Goal: Task Accomplishment & Management: Manage account settings

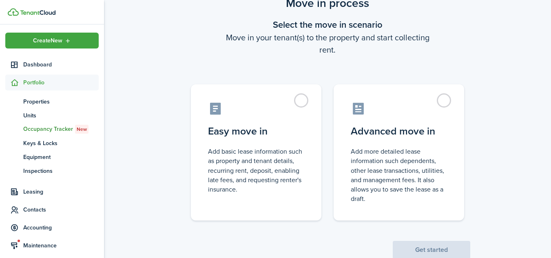
scroll to position [57, 0]
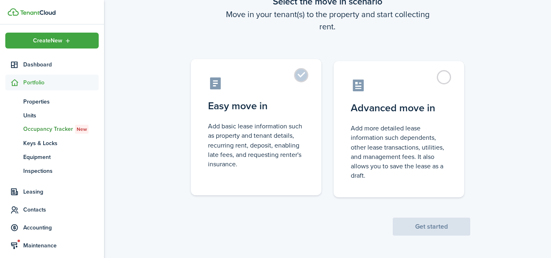
click at [255, 118] on label "Easy move in Add basic lease information such as property and tenant details, r…" at bounding box center [256, 127] width 131 height 136
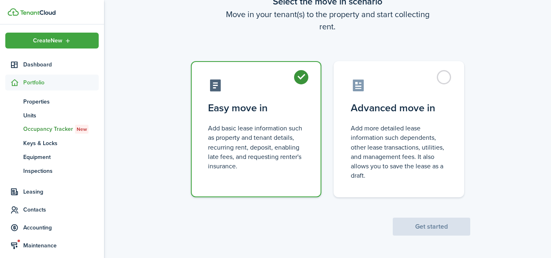
radio input "true"
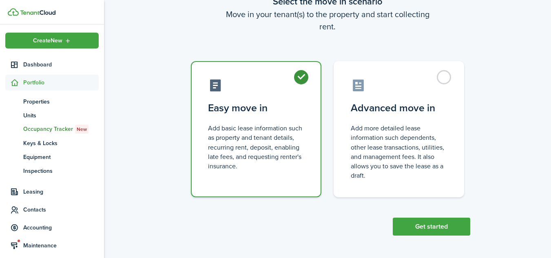
click at [351, 205] on scenario "Move in process Select the move in scenario Move in your tenant(s) to the prope…" at bounding box center [328, 103] width 302 height 264
click at [425, 225] on button "Get started" at bounding box center [432, 227] width 78 height 18
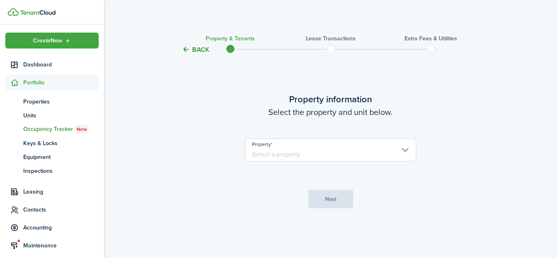
click at [405, 150] on input "Property" at bounding box center [330, 150] width 171 height 23
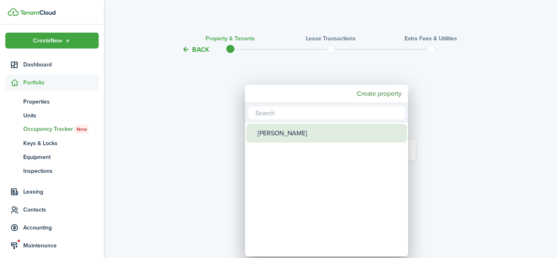
click at [277, 131] on div "[PERSON_NAME]" at bounding box center [330, 133] width 144 height 19
type input "[PERSON_NAME]"
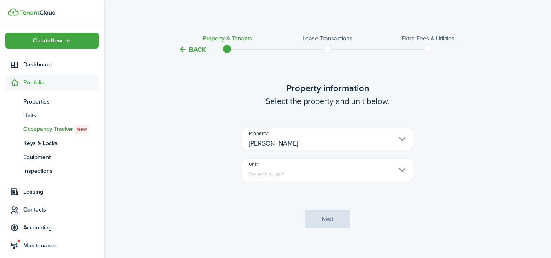
click at [403, 171] on input "Unit" at bounding box center [327, 170] width 171 height 23
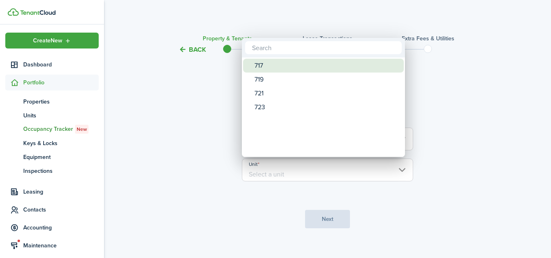
click at [291, 66] on div "717" at bounding box center [327, 66] width 144 height 14
type input "717"
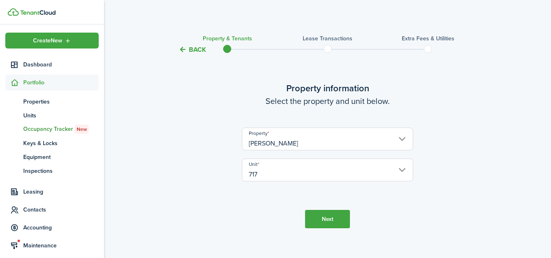
click at [327, 219] on button "Next" at bounding box center [327, 219] width 45 height 18
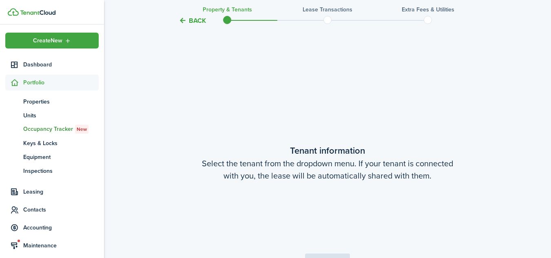
scroll to position [213, 0]
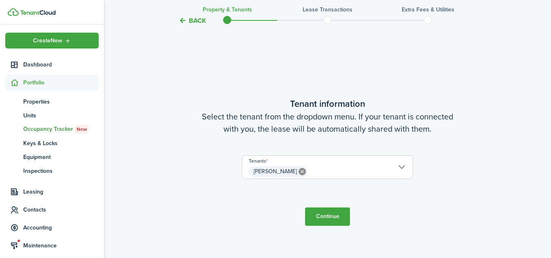
click at [323, 217] on button "Continue" at bounding box center [327, 217] width 45 height 18
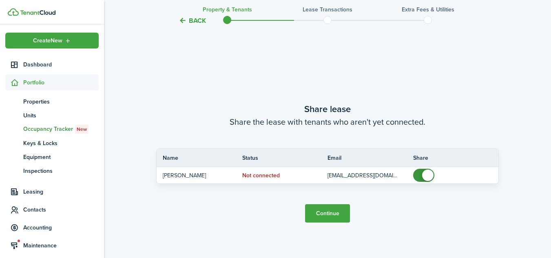
scroll to position [471, 0]
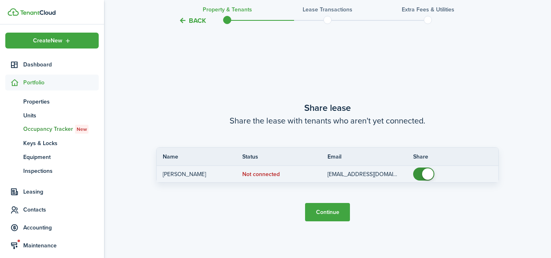
checkbox input "false"
click at [427, 175] on span at bounding box center [427, 174] width 11 height 11
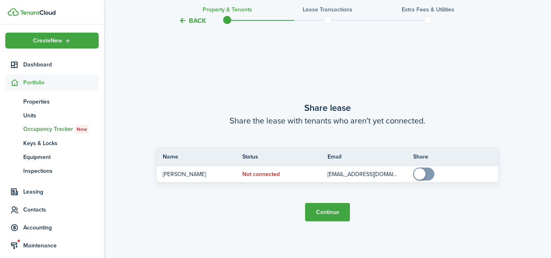
click at [329, 213] on button "Continue" at bounding box center [327, 212] width 45 height 18
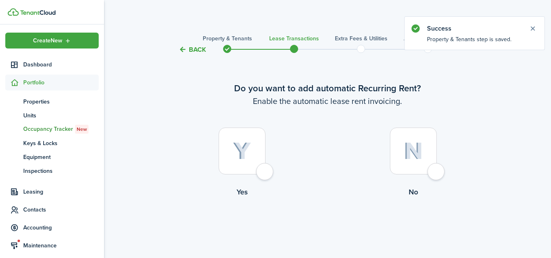
click at [265, 170] on div at bounding box center [242, 151] width 47 height 47
radio input "true"
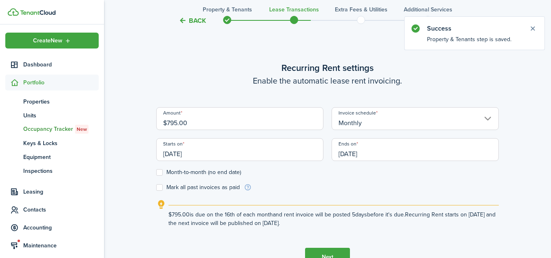
scroll to position [224, 0]
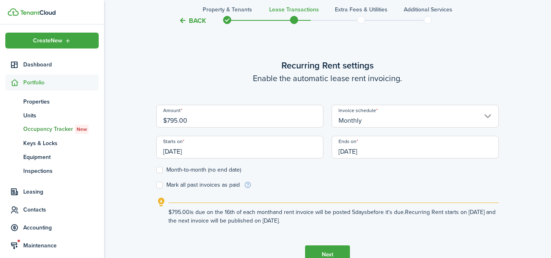
click at [173, 119] on input "$795.00" at bounding box center [239, 116] width 167 height 23
click at [187, 151] on input "[DATE]" at bounding box center [239, 147] width 167 height 23
type input "$850.00"
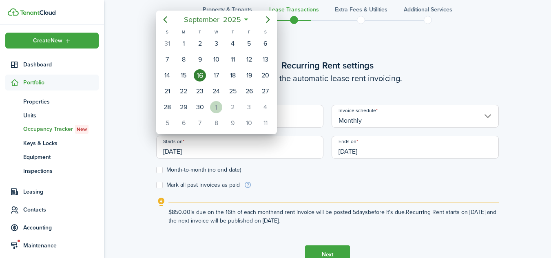
click at [219, 107] on div "1" at bounding box center [216, 107] width 12 height 12
type input "[DATE]"
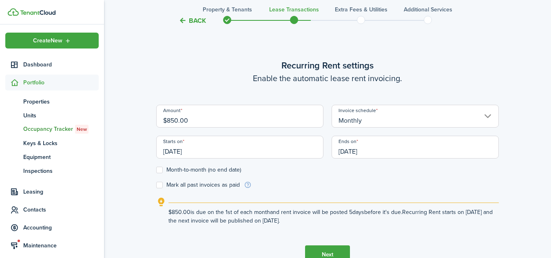
click at [353, 151] on input "[DATE]" at bounding box center [415, 147] width 167 height 23
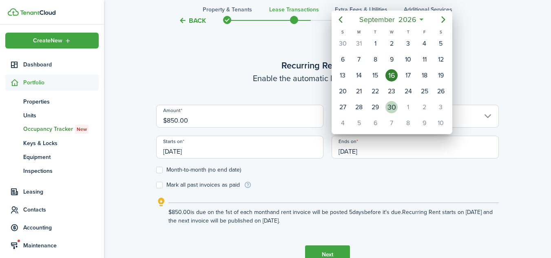
click at [393, 105] on div "30" at bounding box center [392, 107] width 12 height 12
type input "[DATE]"
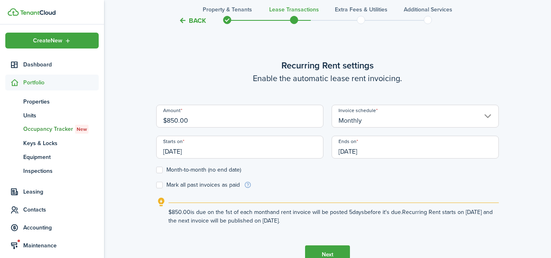
click at [389, 179] on form "Amount $850.00 Invoice schedule Monthly Starts on [DATE] Ends on [DATE] Month-t…" at bounding box center [327, 147] width 343 height 84
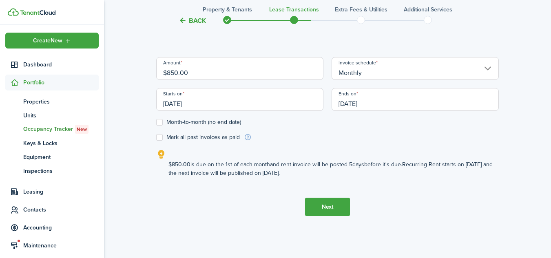
scroll to position [273, 0]
click at [325, 206] on button "Next" at bounding box center [327, 206] width 45 height 18
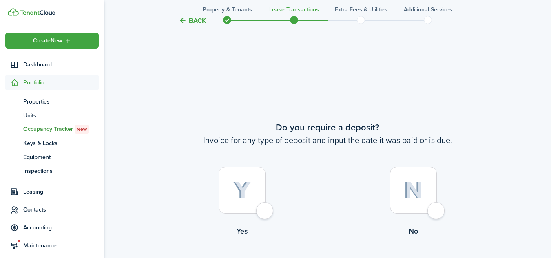
scroll to position [483, 0]
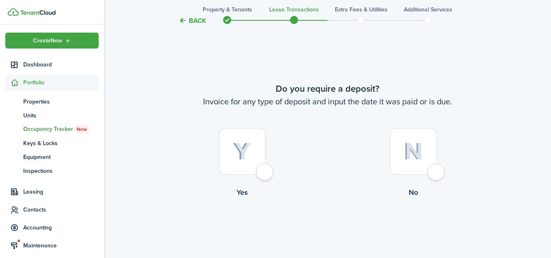
click at [265, 172] on div at bounding box center [242, 151] width 47 height 47
radio input "true"
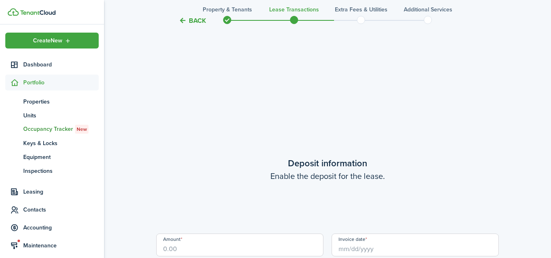
scroll to position [741, 0]
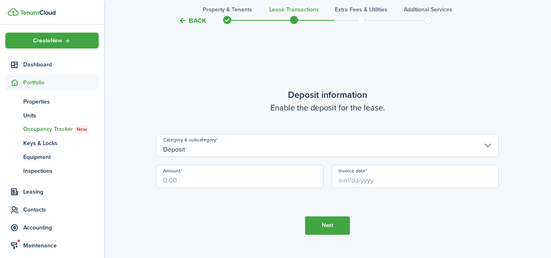
click at [224, 182] on input "Amount" at bounding box center [239, 176] width 167 height 23
click at [369, 179] on input "Invoice date" at bounding box center [415, 176] width 167 height 23
type input "$400.00"
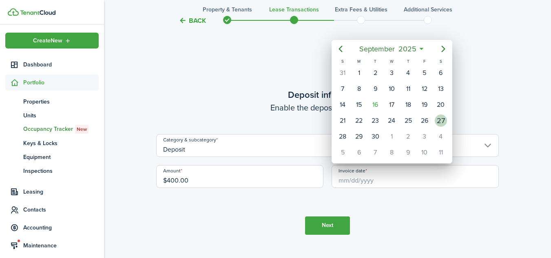
click at [441, 120] on div "27" at bounding box center [441, 121] width 12 height 12
type input "[DATE]"
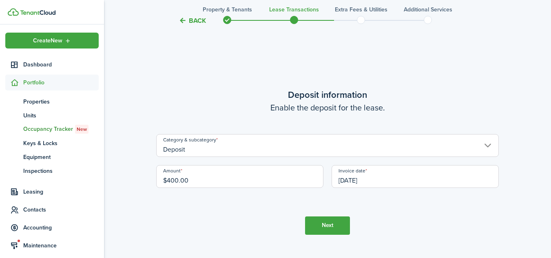
click at [394, 224] on tc-wizard-step "Deposit information Enable the deposit for the lease. Category & subcategory De…" at bounding box center [327, 161] width 343 height 258
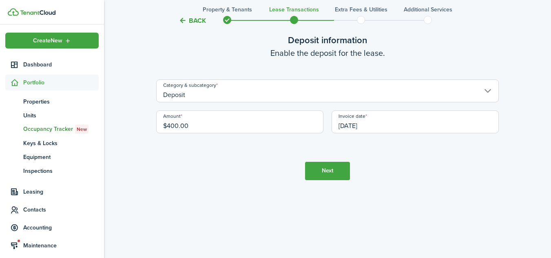
click at [336, 175] on button "Next" at bounding box center [327, 171] width 45 height 18
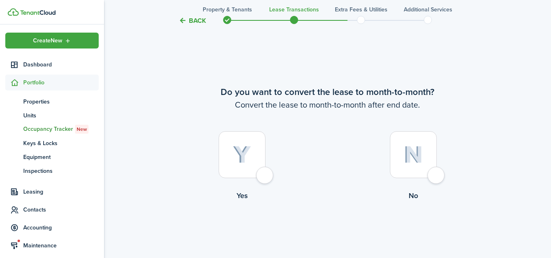
scroll to position [999, 0]
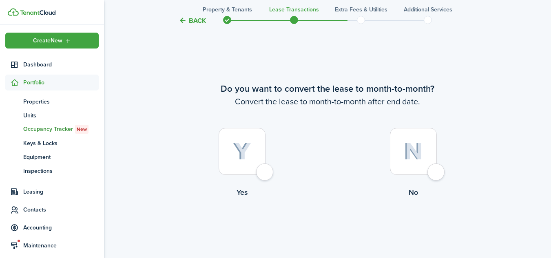
click at [262, 174] on div at bounding box center [242, 151] width 47 height 47
radio input "true"
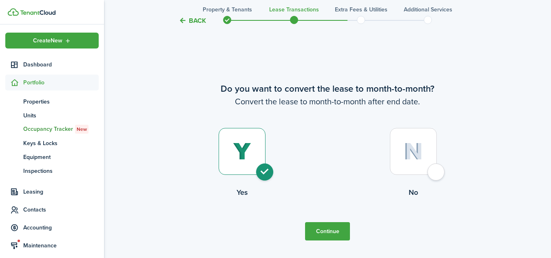
click at [325, 233] on button "Continue" at bounding box center [327, 231] width 45 height 18
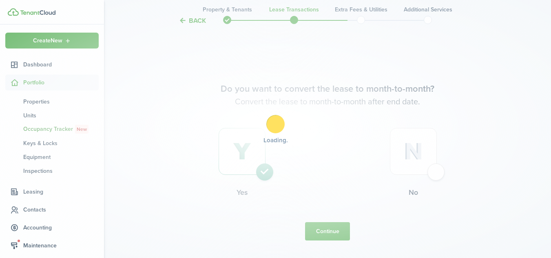
scroll to position [0, 0]
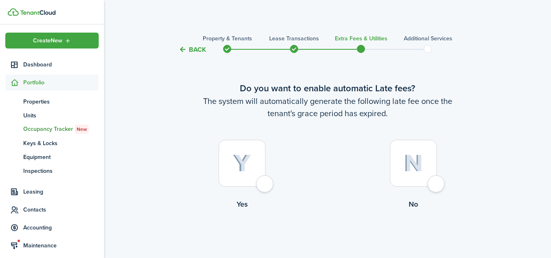
click at [266, 185] on div at bounding box center [242, 163] width 47 height 47
radio input "true"
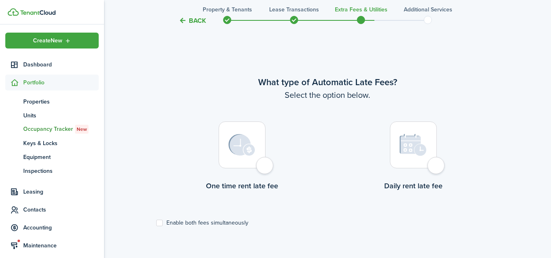
scroll to position [237, 0]
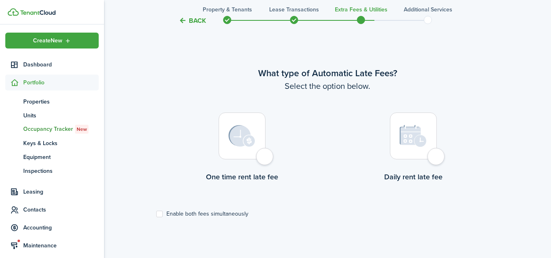
click at [242, 140] on img at bounding box center [242, 136] width 27 height 22
radio input "true"
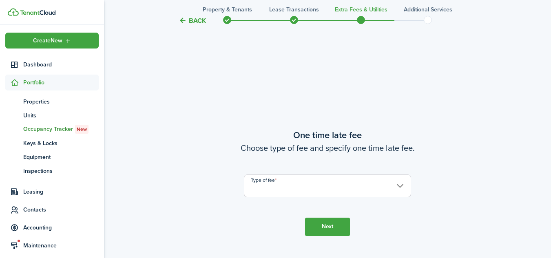
scroll to position [495, 0]
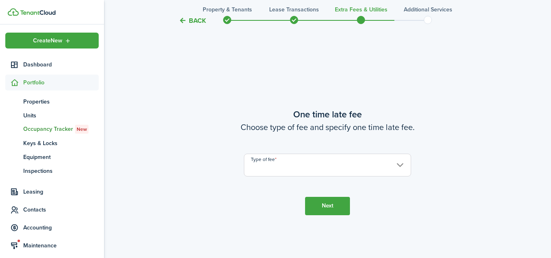
click at [400, 166] on input "Type of fee" at bounding box center [327, 165] width 167 height 23
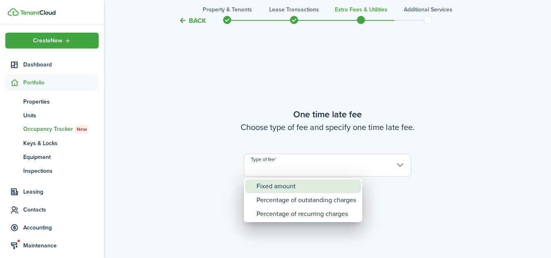
click at [289, 186] on div "Fixed amount" at bounding box center [307, 187] width 100 height 14
type input "Fixed amount"
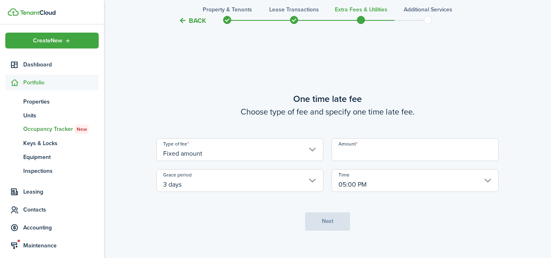
click at [366, 150] on input "Amount" at bounding box center [415, 149] width 167 height 23
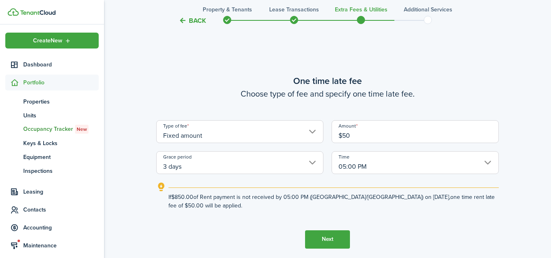
type input "$50.00"
click at [326, 239] on button "Next" at bounding box center [327, 240] width 45 height 18
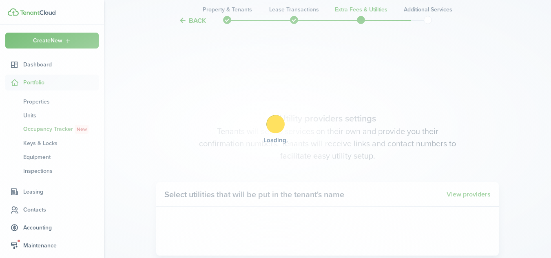
scroll to position [753, 0]
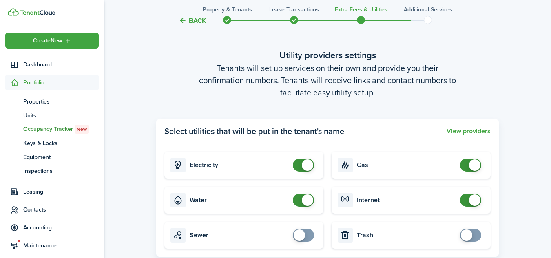
checkbox input "false"
click at [302, 201] on span at bounding box center [307, 200] width 11 height 11
checkbox input "false"
click at [475, 164] on span at bounding box center [474, 165] width 11 height 11
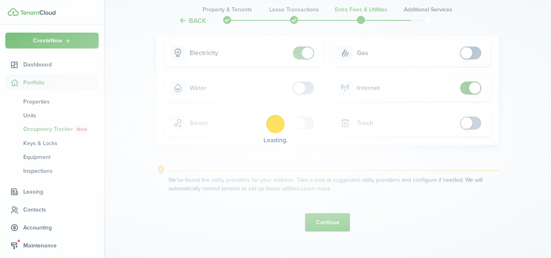
scroll to position [870, 0]
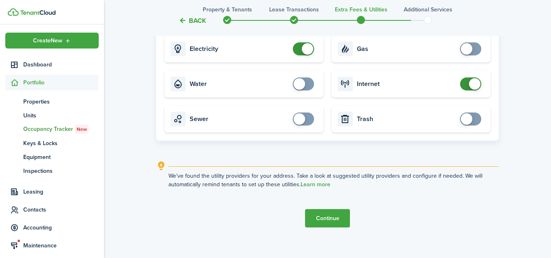
click at [325, 216] on button "Continue" at bounding box center [327, 218] width 45 height 18
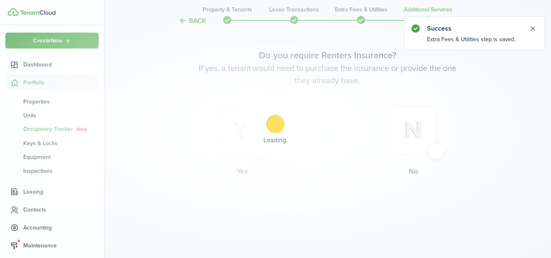
scroll to position [0, 0]
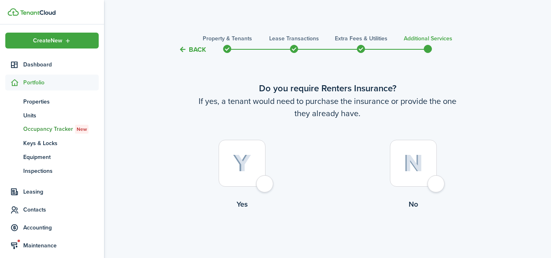
click at [436, 187] on div at bounding box center [413, 163] width 47 height 47
radio input "true"
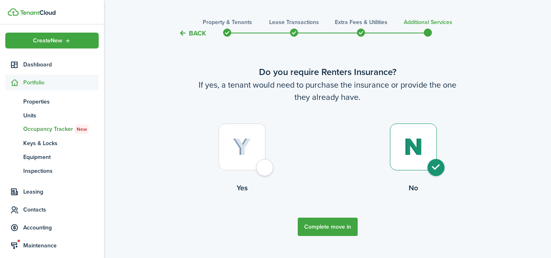
scroll to position [33, 0]
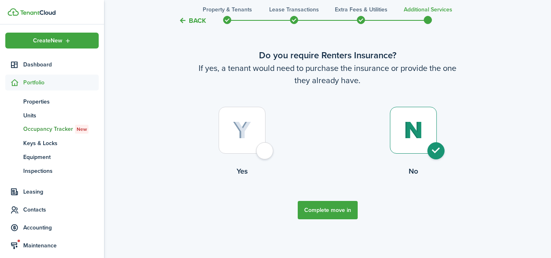
click at [316, 205] on button "Complete move in" at bounding box center [328, 210] width 60 height 18
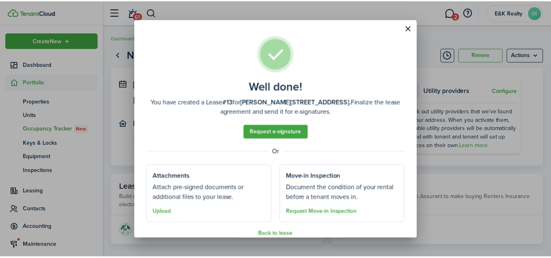
scroll to position [12, 0]
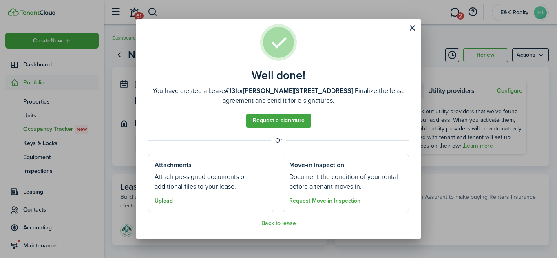
click at [167, 200] on button "Upload" at bounding box center [164, 201] width 18 height 7
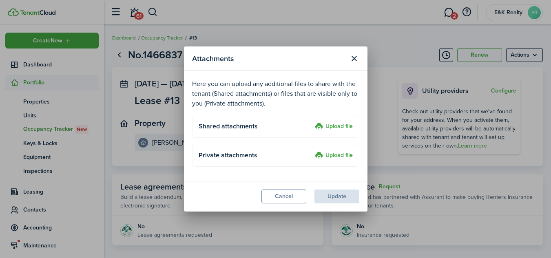
click at [330, 128] on label "Upload file" at bounding box center [334, 127] width 38 height 10
click at [312, 122] on input "Upload file" at bounding box center [312, 122] width 0 height 0
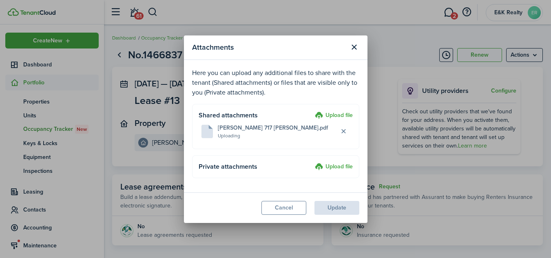
click at [335, 207] on modal-footer "Cancel Update" at bounding box center [276, 208] width 184 height 31
click at [328, 206] on button "Update" at bounding box center [337, 208] width 45 height 14
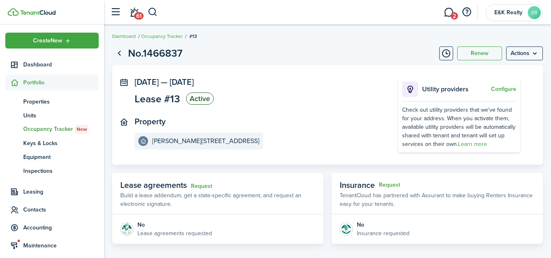
scroll to position [0, 0]
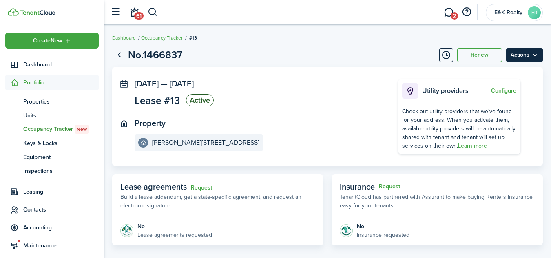
click at [535, 55] on menu-btn "Actions" at bounding box center [524, 55] width 37 height 14
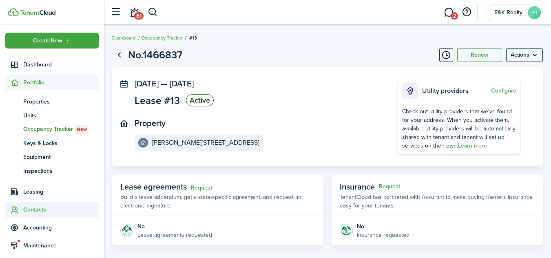
click at [28, 209] on span "Contacts" at bounding box center [60, 210] width 75 height 9
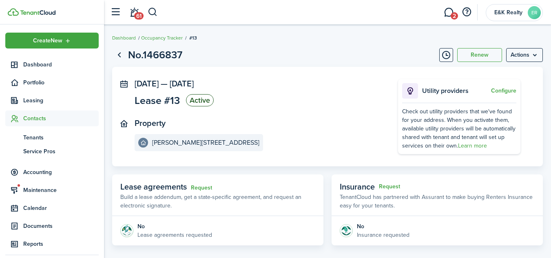
click at [28, 209] on span "Calendar" at bounding box center [60, 208] width 75 height 9
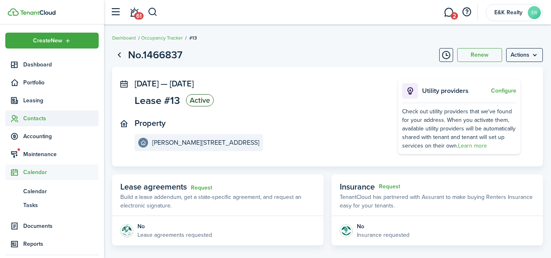
click at [35, 118] on span "Contacts" at bounding box center [60, 118] width 75 height 9
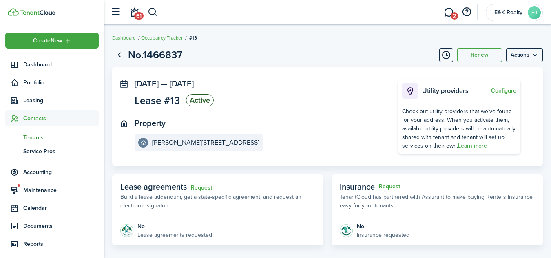
click at [33, 138] on span "Tenants" at bounding box center [60, 137] width 75 height 9
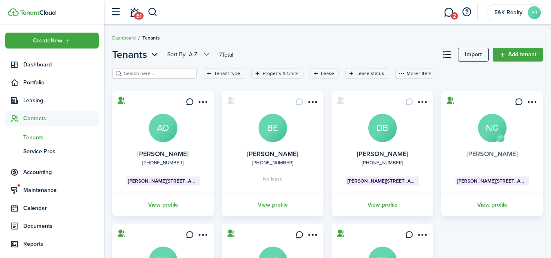
click at [491, 155] on link "[PERSON_NAME]" at bounding box center [492, 153] width 51 height 9
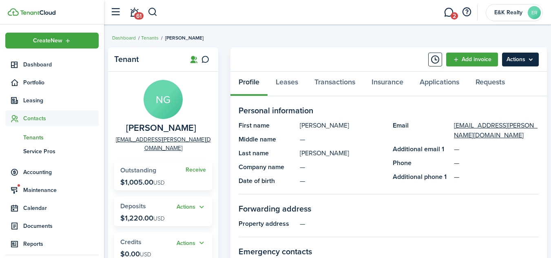
click at [530, 60] on menu-btn "Actions" at bounding box center [520, 60] width 37 height 14
click at [375, 116] on panel-main-section-title "Personal information" at bounding box center [389, 110] width 300 height 12
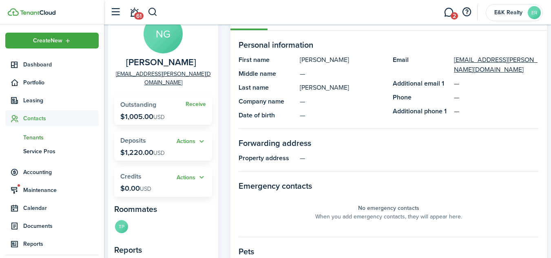
scroll to position [51, 0]
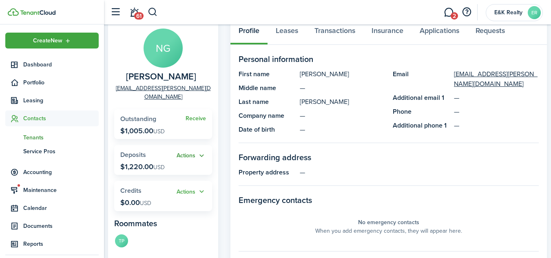
click at [201, 151] on button "Actions" at bounding box center [191, 155] width 29 height 9
click at [342, 152] on panel-main-section-title "Forwarding address" at bounding box center [389, 157] width 300 height 12
click at [286, 31] on link "Leases" at bounding box center [287, 32] width 39 height 24
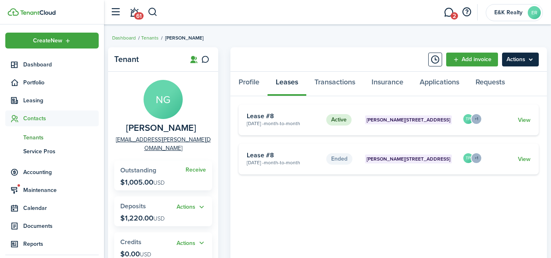
click at [531, 62] on menu-btn "Actions" at bounding box center [520, 60] width 37 height 14
click at [337, 122] on status "Active" at bounding box center [338, 119] width 25 height 11
click at [264, 121] on card-description "[DATE] - Month-to-month" at bounding box center [283, 123] width 73 height 7
click at [524, 119] on link "View" at bounding box center [524, 120] width 13 height 9
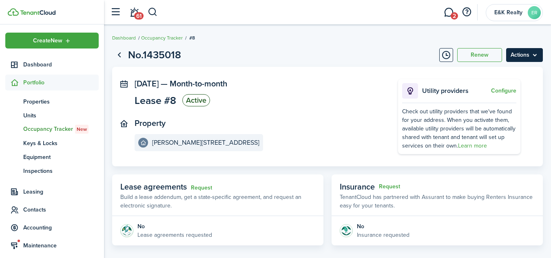
click at [535, 54] on menu-btn "Actions" at bounding box center [524, 55] width 37 height 14
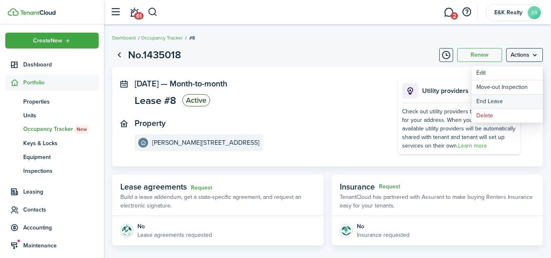
click at [485, 100] on link "End Lease" at bounding box center [507, 102] width 71 height 14
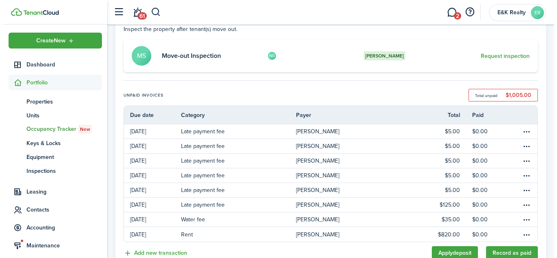
scroll to position [119, 0]
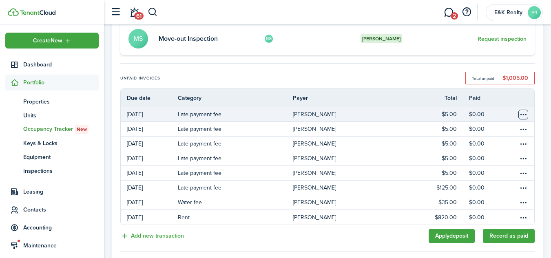
click at [523, 114] on table-menu-btn-icon "Open menu" at bounding box center [524, 115] width 10 height 10
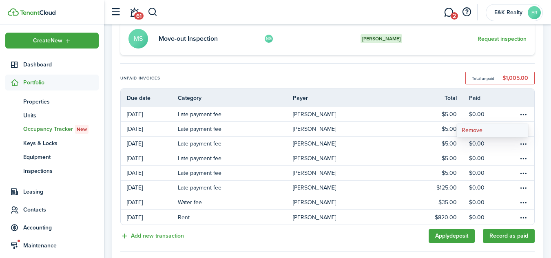
click at [472, 129] on button "Remove" at bounding box center [492, 131] width 71 height 14
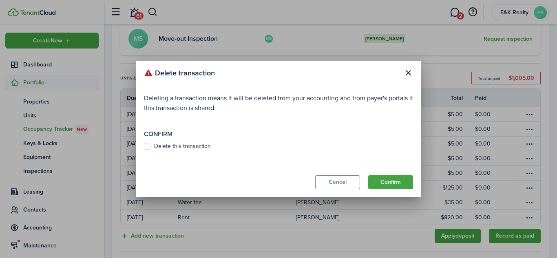
click at [149, 145] on label "Delete this transaction" at bounding box center [177, 146] width 67 height 7
click at [144, 146] on input "Delete this transaction" at bounding box center [144, 146] width 0 height 0
checkbox input "true"
click at [384, 180] on button "Confirm" at bounding box center [390, 182] width 45 height 14
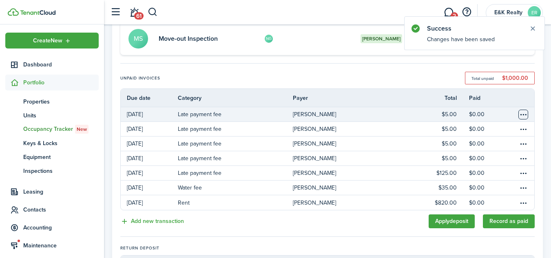
click at [524, 113] on table-menu-btn-icon "Open menu" at bounding box center [524, 115] width 10 height 10
click at [521, 113] on table-menu-btn-icon "Open menu" at bounding box center [524, 115] width 10 height 10
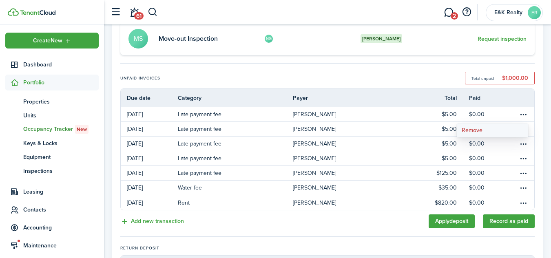
click at [472, 131] on button "Remove" at bounding box center [492, 131] width 71 height 14
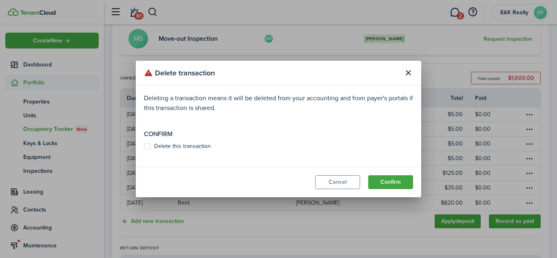
click at [147, 145] on label "Delete this transaction" at bounding box center [177, 146] width 67 height 7
click at [144, 146] on input "Delete this transaction" at bounding box center [144, 146] width 0 height 0
checkbox input "true"
click at [389, 183] on button "Confirm" at bounding box center [390, 182] width 45 height 14
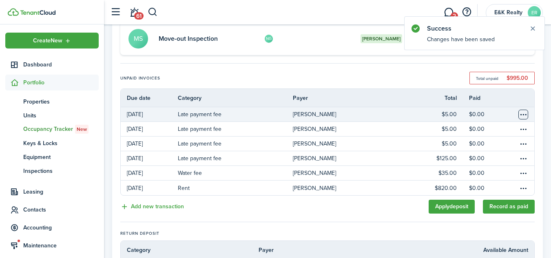
click at [522, 115] on table-menu-btn-icon "Open menu" at bounding box center [524, 115] width 10 height 10
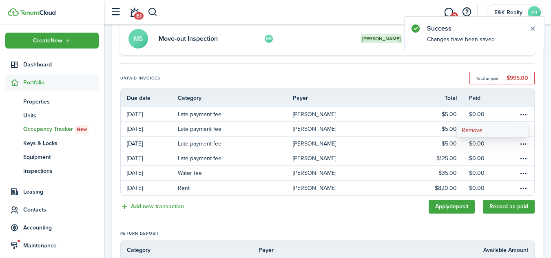
click at [470, 131] on button "Remove" at bounding box center [492, 131] width 71 height 14
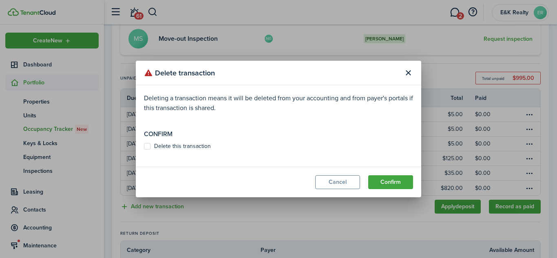
click at [179, 147] on label "Delete this transaction" at bounding box center [177, 146] width 67 height 7
click at [144, 147] on input "Delete this transaction" at bounding box center [144, 146] width 0 height 0
checkbox input "true"
click at [395, 181] on button "Confirm" at bounding box center [390, 182] width 45 height 14
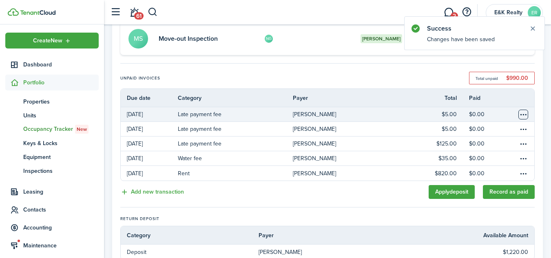
click at [523, 115] on table-menu-btn-icon "Open menu" at bounding box center [524, 115] width 10 height 10
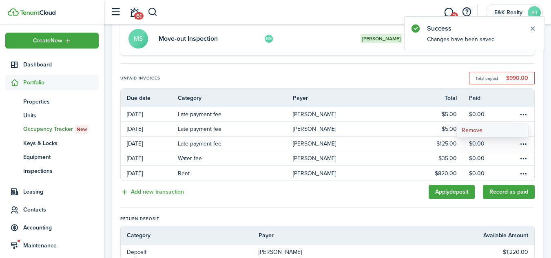
click at [470, 130] on button "Remove" at bounding box center [492, 131] width 71 height 14
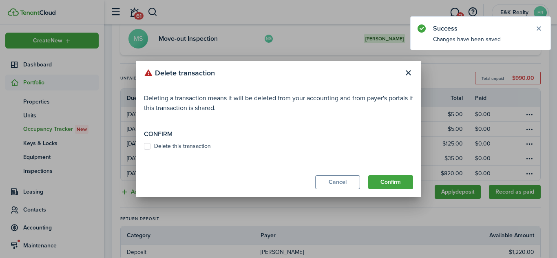
click at [148, 146] on label "Delete this transaction" at bounding box center [177, 146] width 67 height 7
click at [144, 146] on input "Delete this transaction" at bounding box center [144, 146] width 0 height 0
checkbox input "true"
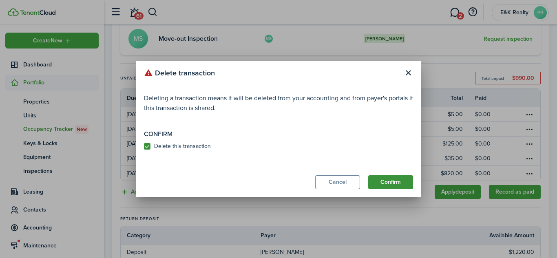
click at [393, 181] on button "Confirm" at bounding box center [390, 182] width 45 height 14
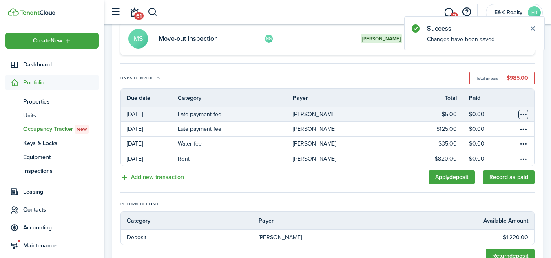
click at [524, 115] on table-menu-btn-icon "Open menu" at bounding box center [524, 115] width 10 height 10
click at [524, 113] on table-menu-btn-icon "Open menu" at bounding box center [524, 115] width 10 height 10
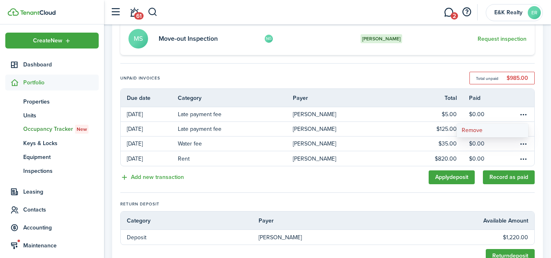
click at [475, 131] on button "Remove" at bounding box center [492, 131] width 71 height 14
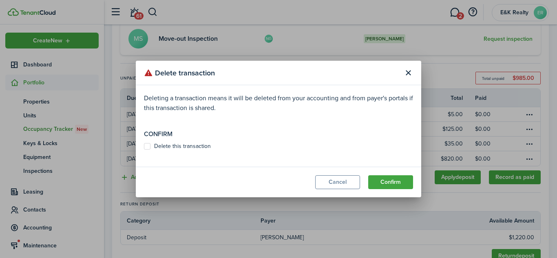
click at [144, 145] on label "Delete this transaction" at bounding box center [177, 146] width 67 height 7
click at [144, 146] on input "Delete this transaction" at bounding box center [144, 146] width 0 height 0
checkbox input "true"
click at [391, 185] on button "Confirm" at bounding box center [390, 182] width 45 height 14
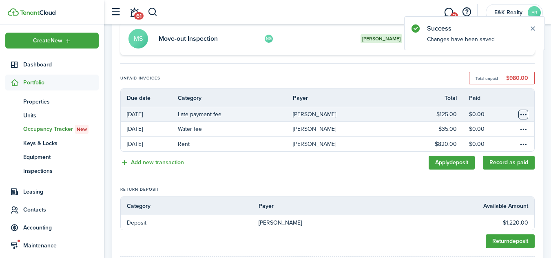
click at [525, 115] on table-menu-btn-icon "Open menu" at bounding box center [524, 115] width 10 height 10
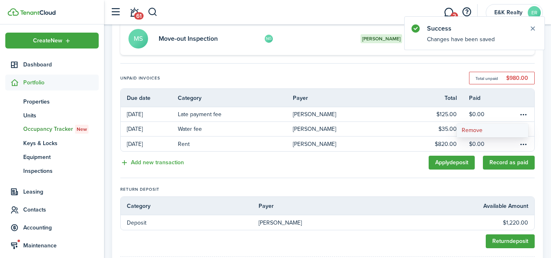
click at [477, 129] on button "Remove" at bounding box center [492, 131] width 71 height 14
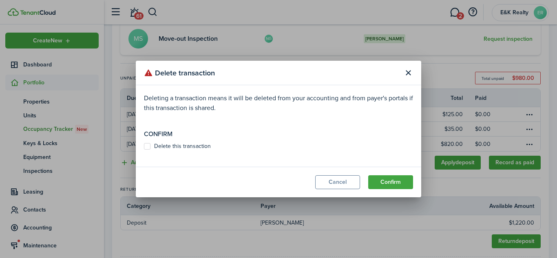
click at [148, 143] on modal-body "Deleting a transaction means it will be deleted from your accounting and from p…" at bounding box center [279, 126] width 286 height 82
click at [147, 145] on label "Delete this transaction" at bounding box center [177, 146] width 67 height 7
click at [144, 146] on input "Delete this transaction" at bounding box center [144, 146] width 0 height 0
checkbox input "true"
click at [388, 179] on button "Confirm" at bounding box center [390, 182] width 45 height 14
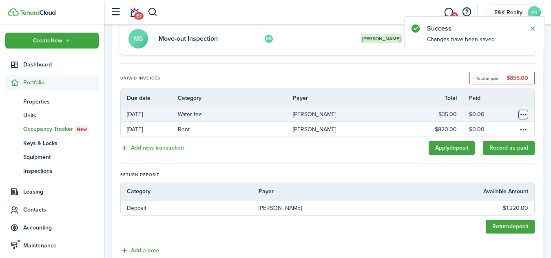
click at [524, 115] on table-menu-btn-icon "Open menu" at bounding box center [524, 115] width 10 height 10
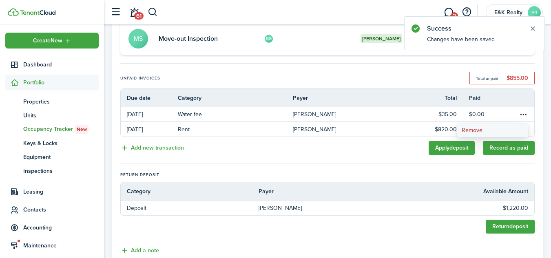
click at [470, 132] on button "Remove" at bounding box center [492, 131] width 71 height 14
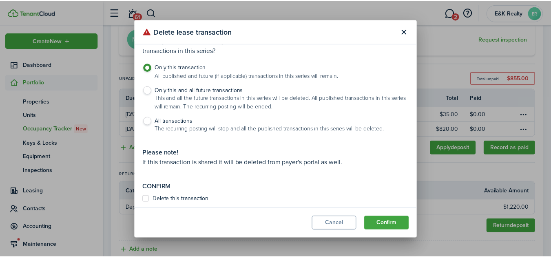
scroll to position [19, 0]
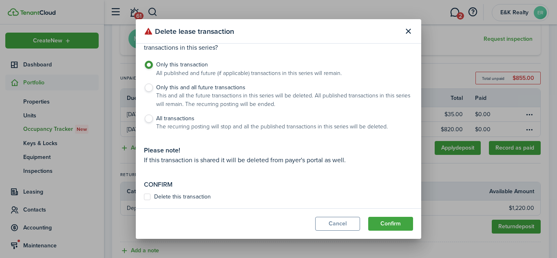
click at [148, 195] on label "Delete this transaction" at bounding box center [177, 197] width 67 height 7
click at [144, 215] on input "Delete this transaction" at bounding box center [144, 215] width 0 height 0
checkbox input "true"
click at [149, 87] on label "Only this and all future transactions This and all the future transactions in t…" at bounding box center [278, 98] width 269 height 29
radio input "false"
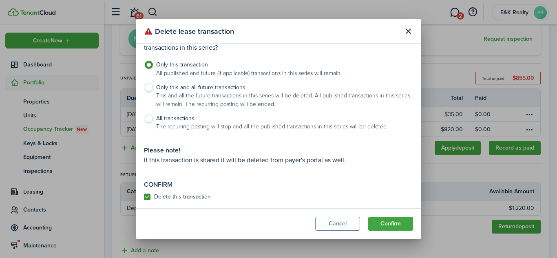
radio input "true"
click at [384, 220] on button "Confirm" at bounding box center [390, 224] width 45 height 14
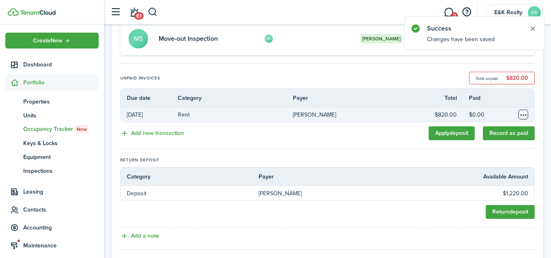
click at [523, 115] on table-menu-btn-icon "Open menu" at bounding box center [524, 115] width 10 height 10
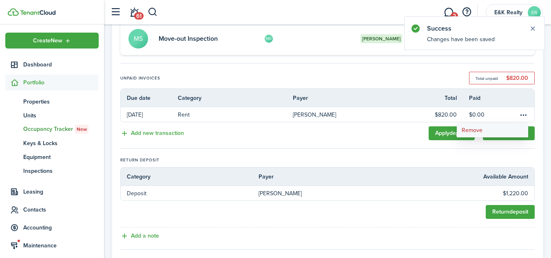
click at [471, 132] on button "Remove" at bounding box center [492, 131] width 71 height 14
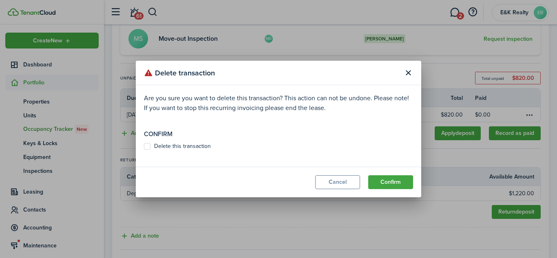
click at [146, 145] on label "Delete this transaction" at bounding box center [177, 146] width 67 height 7
click at [144, 146] on input "Delete this transaction" at bounding box center [144, 146] width 0 height 0
checkbox input "true"
click at [384, 182] on button "Confirm" at bounding box center [390, 182] width 45 height 14
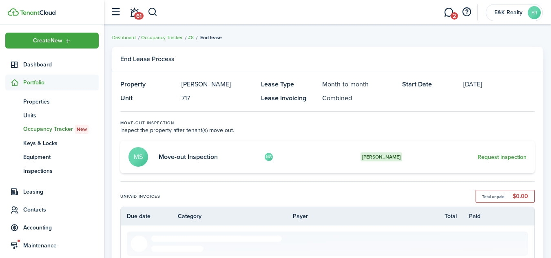
scroll to position [0, 0]
click at [33, 191] on span "Leasing" at bounding box center [60, 192] width 75 height 9
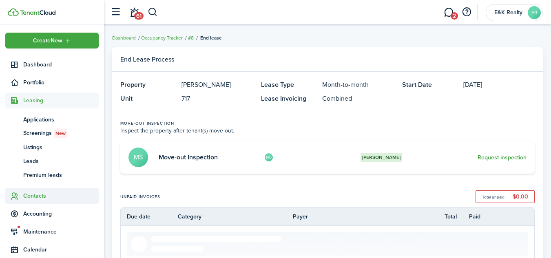
click at [27, 197] on span "Contacts" at bounding box center [60, 196] width 75 height 9
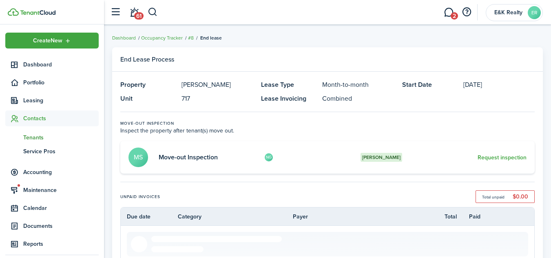
click at [33, 139] on span "Tenants" at bounding box center [60, 137] width 75 height 9
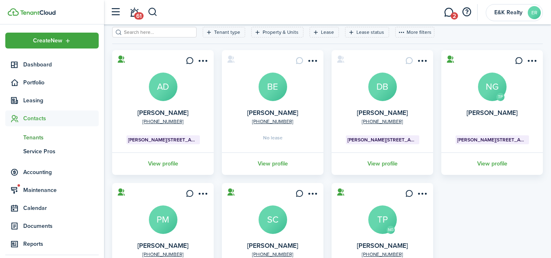
scroll to position [40, 0]
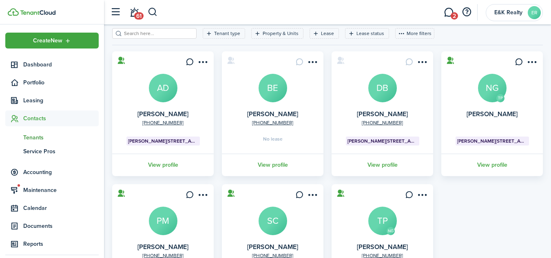
click at [488, 109] on card "TP Nedra Gatt-[STREET_ADDRESS][PERSON_NAME] View profile" at bounding box center [492, 113] width 102 height 125
click at [488, 113] on link "[PERSON_NAME]" at bounding box center [492, 113] width 51 height 9
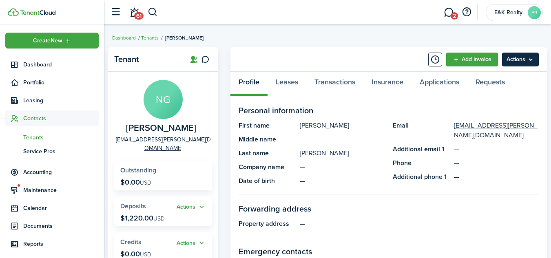
click at [532, 58] on menu-btn "Actions" at bounding box center [520, 60] width 37 height 14
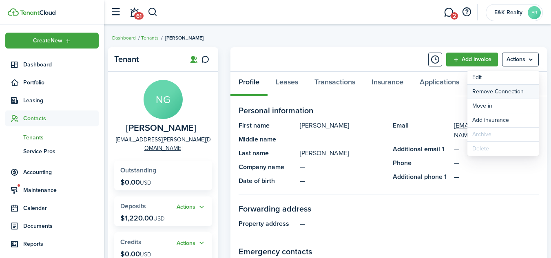
click at [492, 93] on button "Remove Connection" at bounding box center [503, 92] width 71 height 14
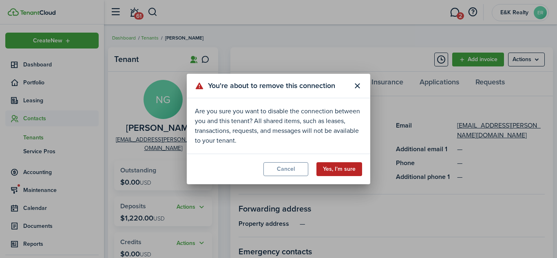
click at [330, 164] on button "Yes, I'm sure" at bounding box center [340, 169] width 46 height 14
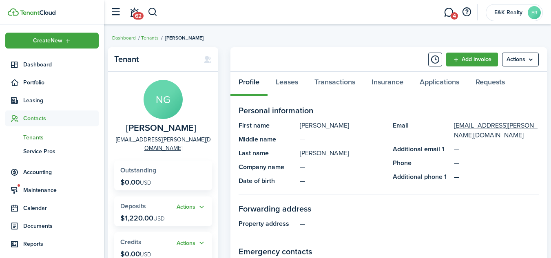
click at [30, 117] on span "Contacts" at bounding box center [60, 118] width 75 height 9
click at [30, 136] on span "Tenants" at bounding box center [60, 137] width 75 height 9
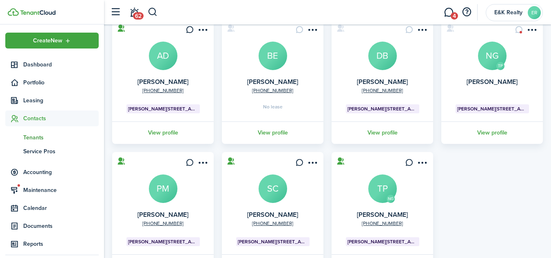
scroll to position [113, 0]
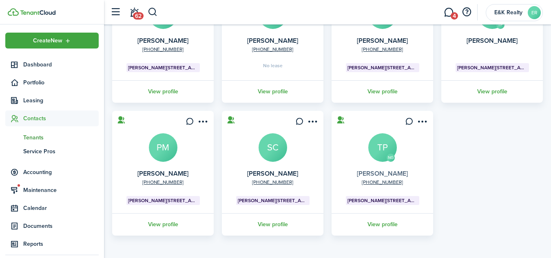
click at [382, 173] on link "[PERSON_NAME]" at bounding box center [382, 173] width 51 height 9
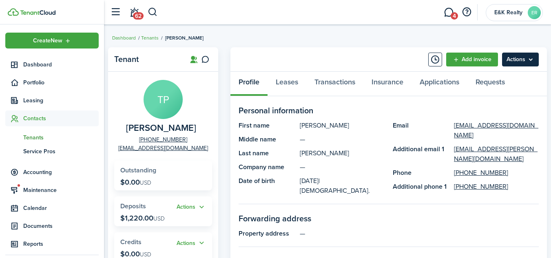
click at [535, 58] on menu-btn "Actions" at bounding box center [520, 60] width 37 height 14
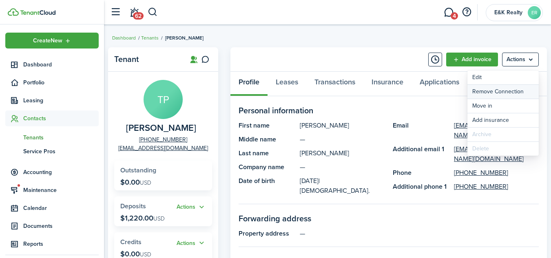
click at [479, 92] on button "Remove Connection" at bounding box center [503, 92] width 71 height 14
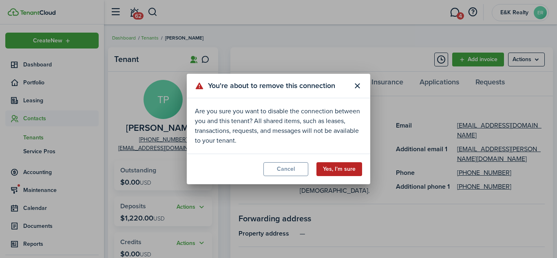
click at [331, 172] on button "Yes, I'm sure" at bounding box center [340, 169] width 46 height 14
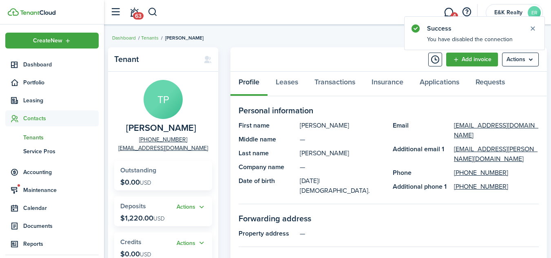
click at [30, 118] on span "Contacts" at bounding box center [60, 118] width 75 height 9
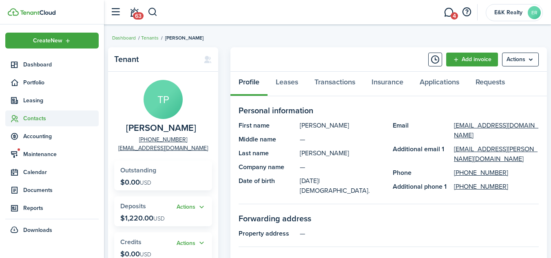
click at [30, 118] on span "Contacts" at bounding box center [60, 118] width 75 height 9
click at [33, 115] on span "Contacts" at bounding box center [60, 118] width 75 height 9
click at [29, 137] on span "Tenants" at bounding box center [60, 137] width 75 height 9
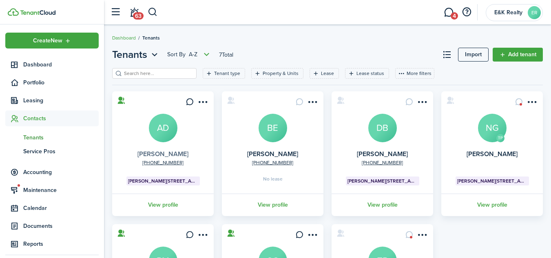
click at [171, 158] on link "[PERSON_NAME]" at bounding box center [163, 153] width 51 height 9
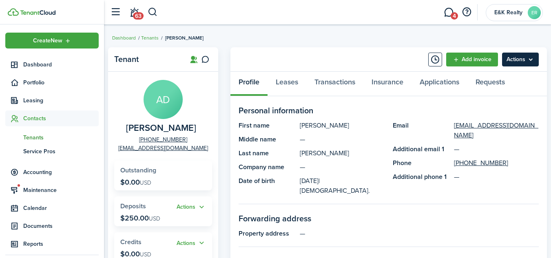
click at [531, 59] on menu-btn "Actions" at bounding box center [520, 60] width 37 height 14
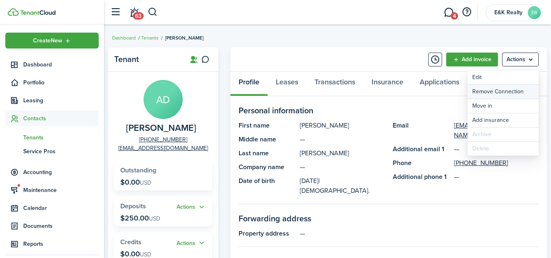
click at [504, 89] on button "Remove Connection" at bounding box center [503, 92] width 71 height 14
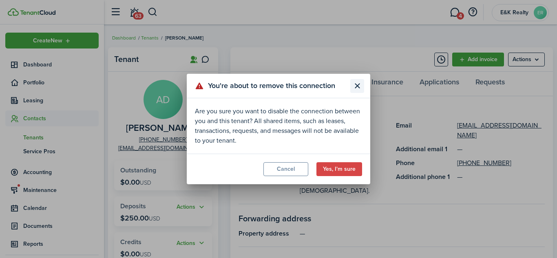
click at [355, 85] on button "Close modal" at bounding box center [358, 86] width 14 height 14
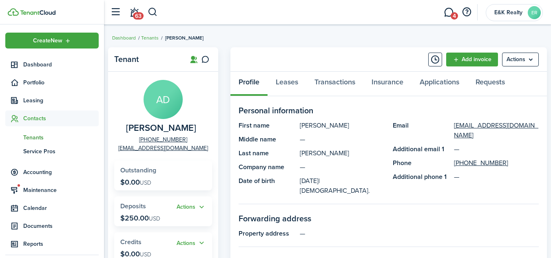
click at [31, 136] on span "Tenants" at bounding box center [60, 137] width 75 height 9
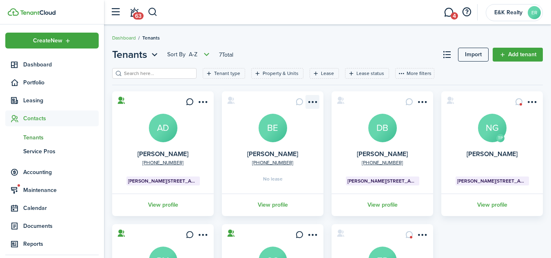
click at [312, 101] on menu-btn-icon "Open menu" at bounding box center [313, 102] width 14 height 14
click at [267, 103] on card "[PHONE_NUMBER] [PERSON_NAME] BE No lease View profile" at bounding box center [273, 153] width 102 height 125
click at [265, 154] on link "[PERSON_NAME]" at bounding box center [272, 153] width 51 height 9
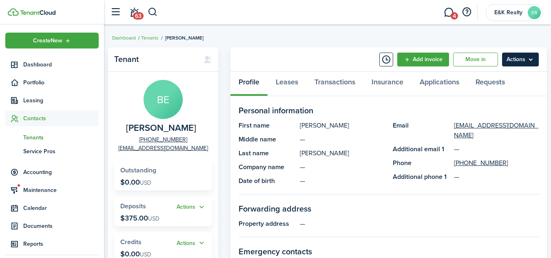
click at [530, 61] on menu-btn "Actions" at bounding box center [520, 60] width 37 height 14
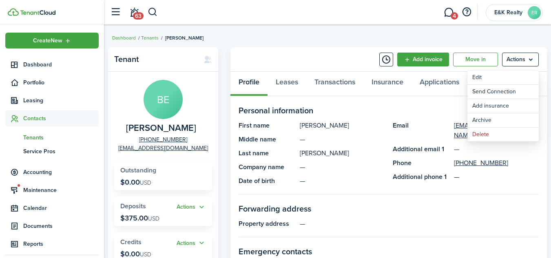
click at [40, 118] on span "Contacts" at bounding box center [60, 118] width 75 height 9
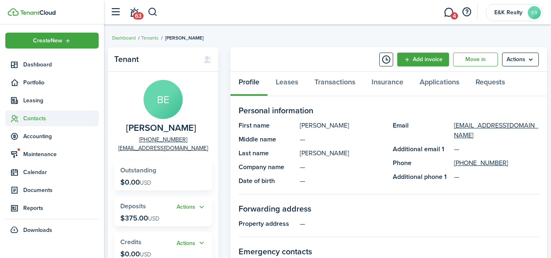
click at [40, 118] on span "Contacts" at bounding box center [60, 118] width 75 height 9
click at [32, 138] on span "Tenants" at bounding box center [60, 137] width 75 height 9
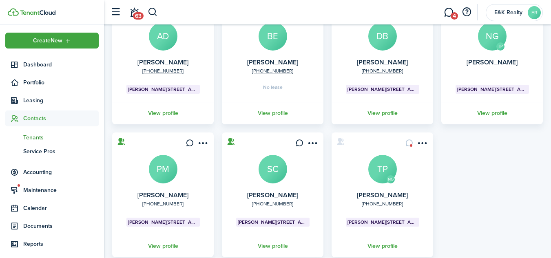
scroll to position [110, 0]
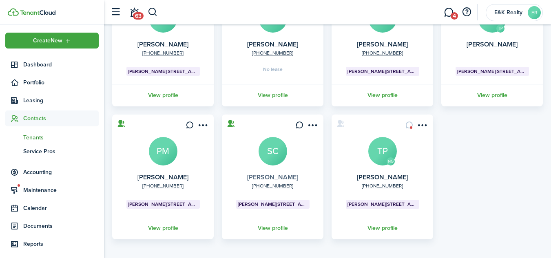
click at [270, 176] on link "[PERSON_NAME]" at bounding box center [272, 177] width 51 height 9
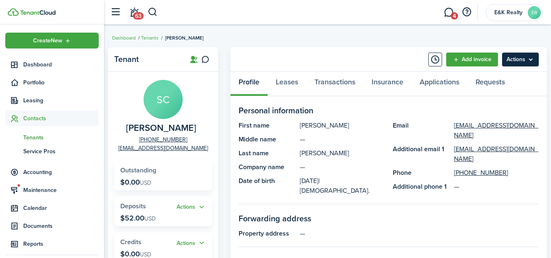
click at [531, 60] on menu-btn "Actions" at bounding box center [520, 60] width 37 height 14
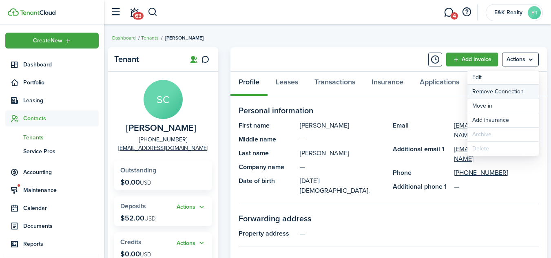
click at [497, 93] on button "Remove Connection" at bounding box center [503, 92] width 71 height 14
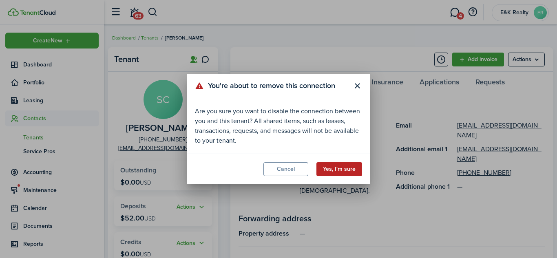
click at [348, 171] on button "Yes, I'm sure" at bounding box center [340, 169] width 46 height 14
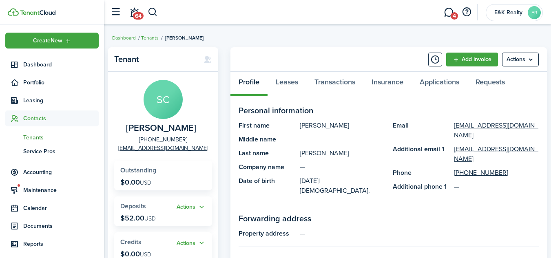
click at [31, 138] on span "Tenants" at bounding box center [60, 137] width 75 height 9
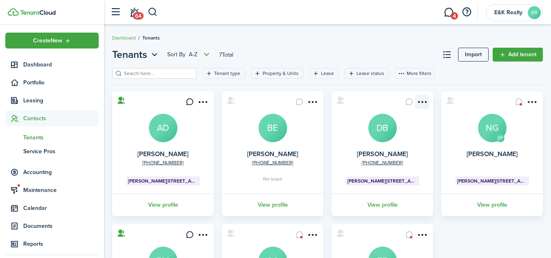
click at [419, 100] on menu-btn-icon "Open menu" at bounding box center [422, 102] width 14 height 14
click at [371, 102] on card "[PHONE_NUMBER] [PERSON_NAME] DB [STREET_ADDRESS] View profile" at bounding box center [383, 153] width 102 height 125
click at [366, 155] on link "[PERSON_NAME]" at bounding box center [382, 153] width 51 height 9
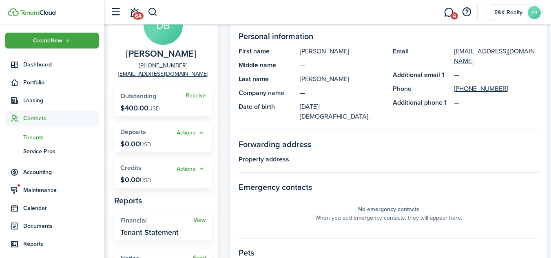
scroll to position [61, 0]
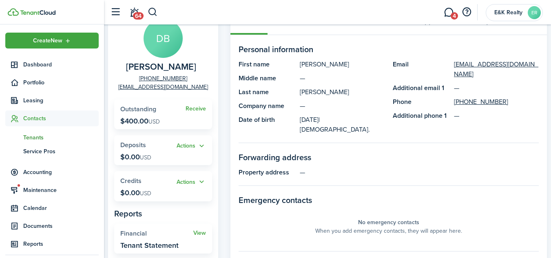
click at [127, 112] on span "Outstanding" at bounding box center [138, 108] width 36 height 9
click at [203, 144] on button "Actions" at bounding box center [191, 146] width 29 height 9
click at [356, 174] on panel-main-section "Forwarding address Property address —" at bounding box center [389, 168] width 300 height 35
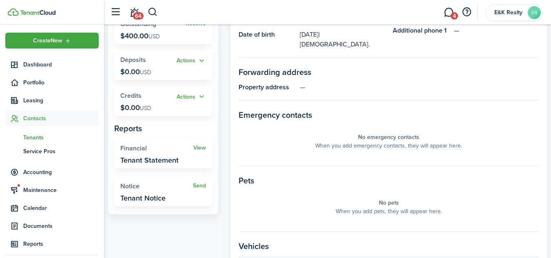
scroll to position [149, 0]
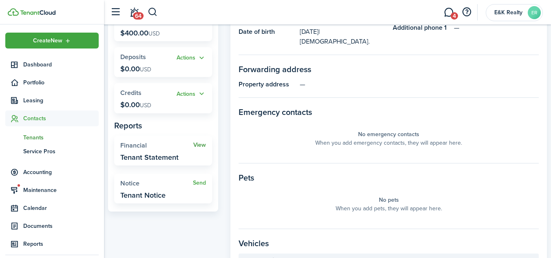
click at [200, 146] on link "View" at bounding box center [199, 145] width 13 height 7
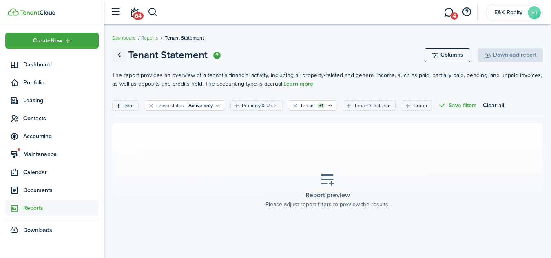
click at [120, 53] on link "Go back" at bounding box center [119, 55] width 14 height 14
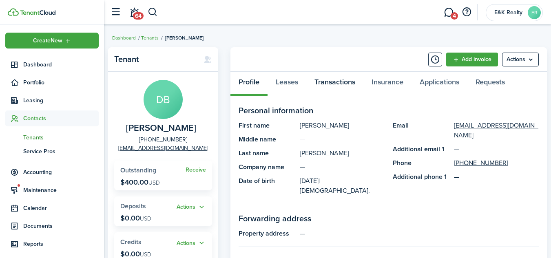
click at [330, 84] on link "Transactions" at bounding box center [334, 84] width 57 height 24
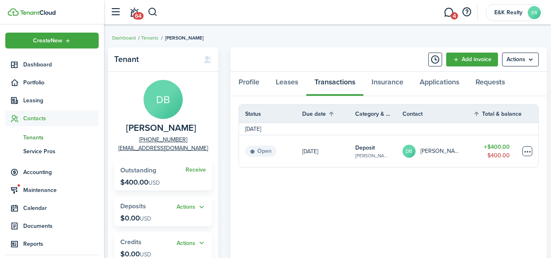
click at [529, 154] on table-menu-btn-icon at bounding box center [528, 151] width 10 height 10
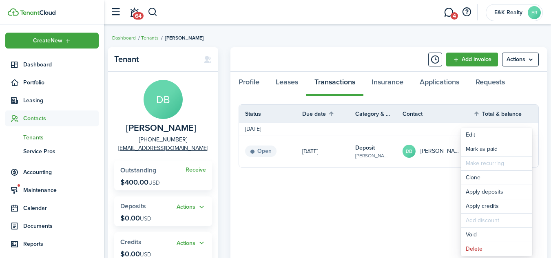
click at [393, 191] on panel-main-body "Status Due date Category & property Contact Total & balance Actions [DATE] Open…" at bounding box center [389, 228] width 317 height 265
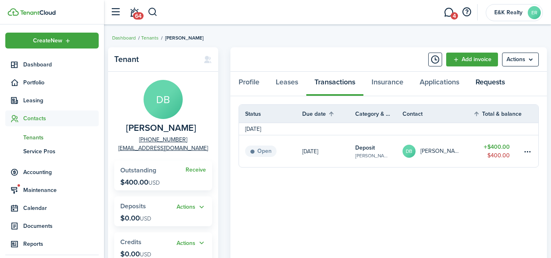
click at [486, 80] on link "Requests" at bounding box center [491, 84] width 46 height 24
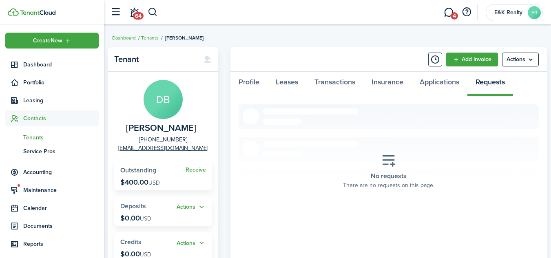
click at [28, 138] on span "Tenants" at bounding box center [60, 137] width 75 height 9
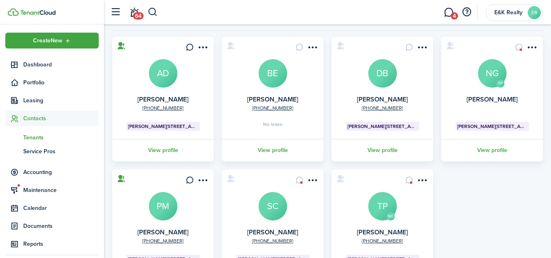
scroll to position [34, 0]
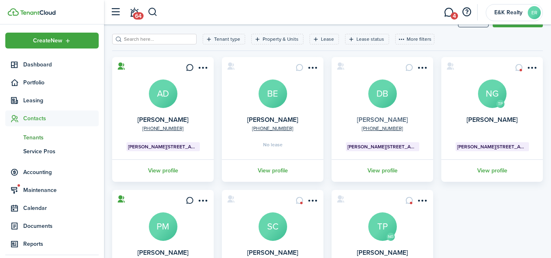
click at [372, 119] on link "[PERSON_NAME]" at bounding box center [382, 119] width 51 height 9
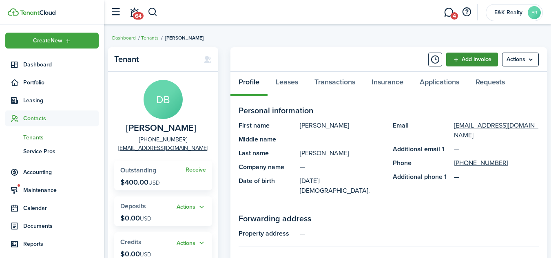
click at [457, 60] on link "Add invoice" at bounding box center [472, 60] width 52 height 14
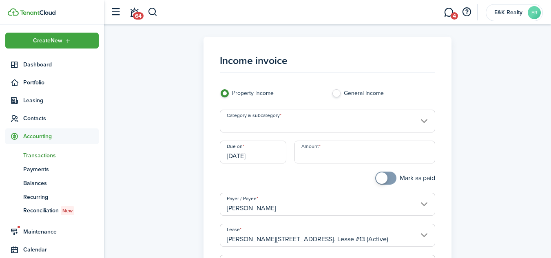
click at [425, 121] on input "Category & subcategory" at bounding box center [327, 121] width 215 height 23
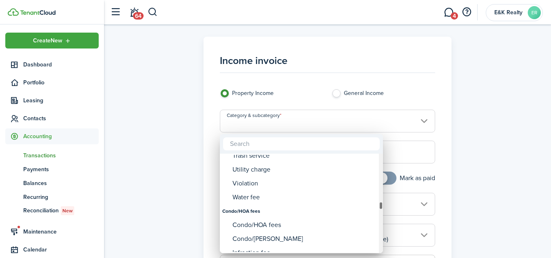
drag, startPoint x: 381, startPoint y: 158, endPoint x: 376, endPoint y: 207, distance: 49.2
click at [376, 207] on mbsc-scrollview-base "Early termination fee Electricity fee Eviction fee Gas fee Inspection Fee Insur…" at bounding box center [301, 204] width 163 height 98
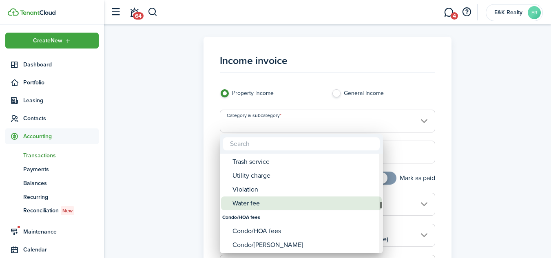
click at [248, 202] on div "Water fee" at bounding box center [305, 204] width 144 height 14
type input "Tenant charges & fees / Water fee"
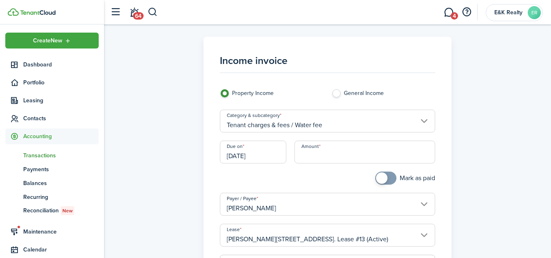
click at [342, 155] on input "Amount" at bounding box center [365, 152] width 141 height 23
click at [242, 153] on input "[DATE]" at bounding box center [253, 152] width 67 height 23
type input "$35.00"
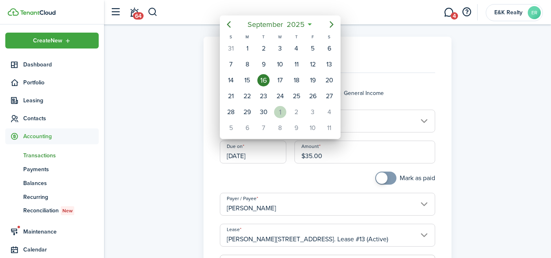
click at [277, 111] on div "1" at bounding box center [280, 112] width 12 height 12
type input "[DATE]"
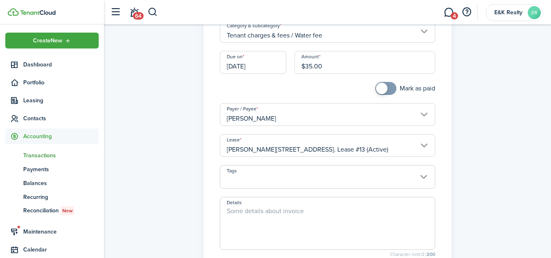
scroll to position [91, 0]
click at [424, 175] on span at bounding box center [327, 181] width 215 height 14
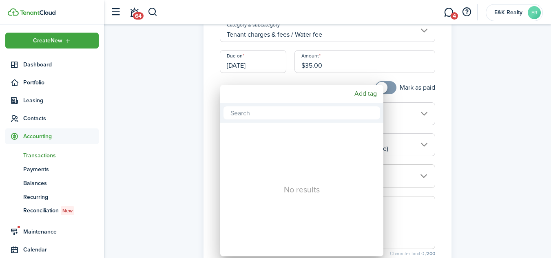
click at [463, 130] on div at bounding box center [276, 129] width 682 height 389
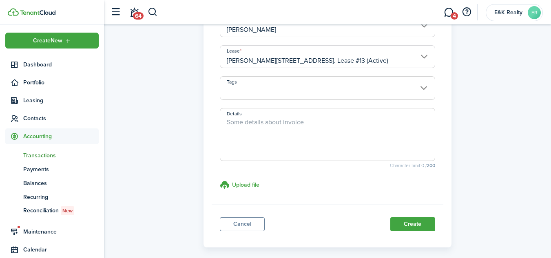
scroll to position [186, 0]
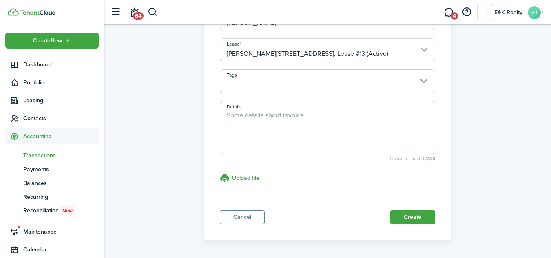
click at [257, 118] on textarea "Details" at bounding box center [327, 130] width 215 height 39
click at [295, 119] on textarea "Water Sewer and Trash" at bounding box center [327, 130] width 215 height 39
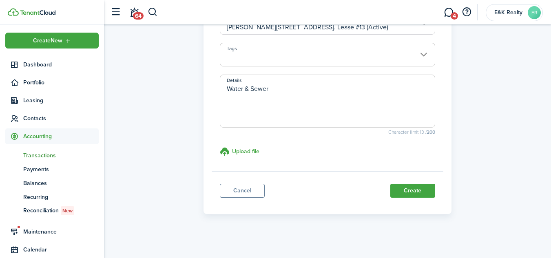
scroll to position [215, 0]
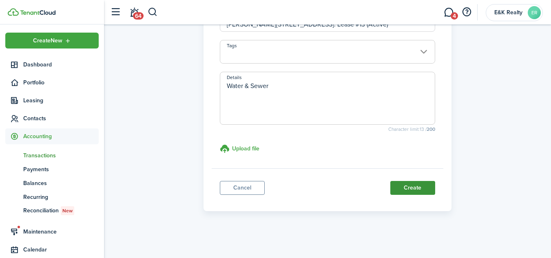
type textarea "Water & Sewer"
click at [419, 186] on button "Create" at bounding box center [412, 188] width 45 height 14
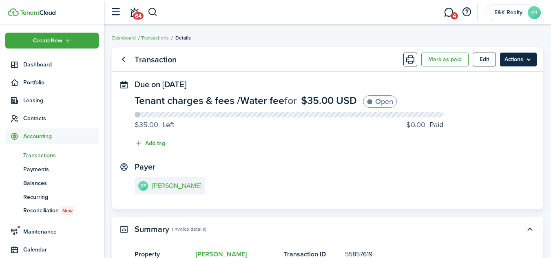
click at [529, 58] on menu-btn "Actions" at bounding box center [518, 60] width 37 height 14
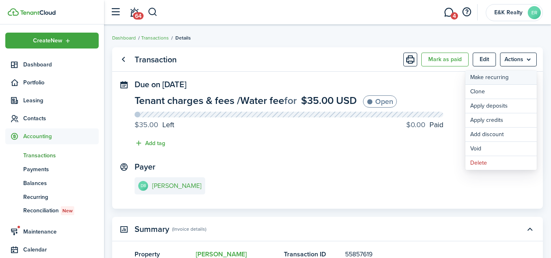
click at [495, 77] on link "Make recurring" at bounding box center [501, 78] width 71 height 14
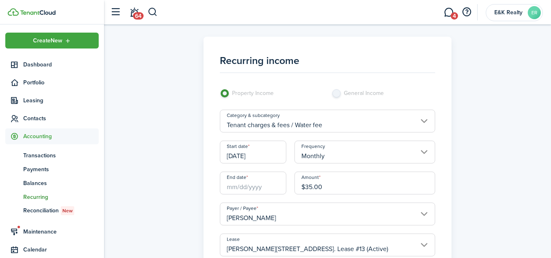
click at [231, 157] on input "[DATE]" at bounding box center [253, 152] width 67 height 23
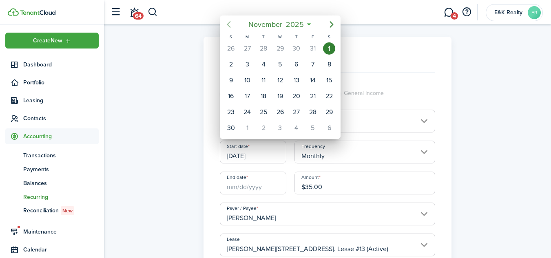
click at [228, 25] on icon "Previous page" at bounding box center [229, 24] width 4 height 7
click at [332, 111] on div "1" at bounding box center [329, 112] width 12 height 12
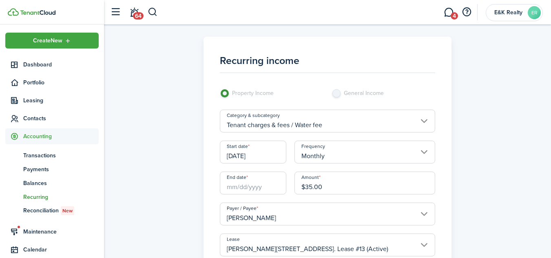
click at [231, 154] on input "[DATE]" at bounding box center [253, 152] width 67 height 23
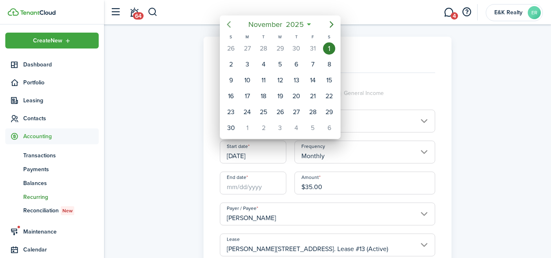
click at [230, 23] on icon "Previous page" at bounding box center [229, 24] width 4 height 7
click at [280, 42] on div "1" at bounding box center [280, 48] width 12 height 12
type input "[DATE]"
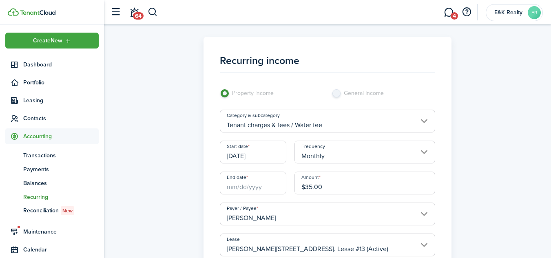
click at [245, 187] on input "End date" at bounding box center [253, 183] width 67 height 23
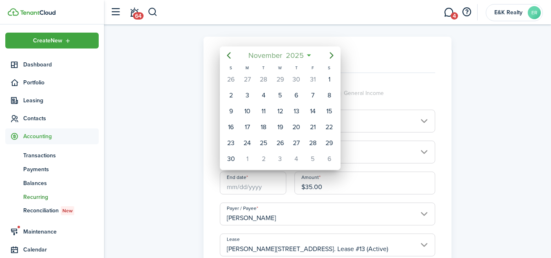
click at [306, 55] on mbsc-button "[DATE]" at bounding box center [276, 55] width 66 height 15
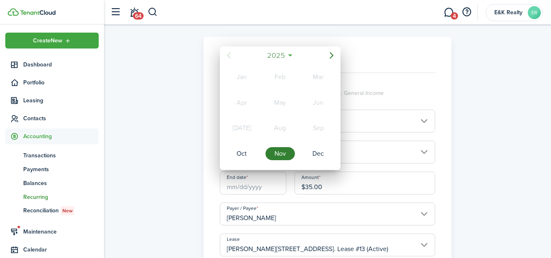
click at [281, 54] on span "2025" at bounding box center [276, 55] width 22 height 15
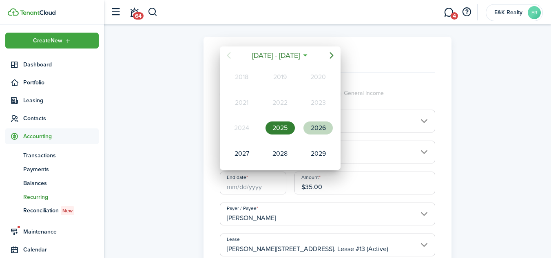
click at [316, 129] on div "2026" at bounding box center [318, 128] width 29 height 13
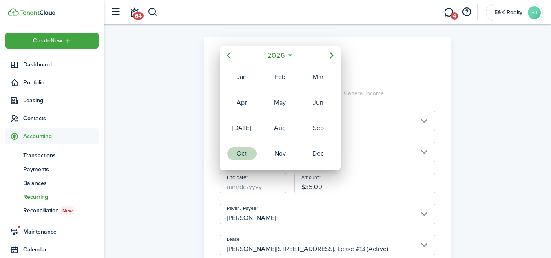
click at [242, 154] on div "Oct" at bounding box center [241, 153] width 29 height 13
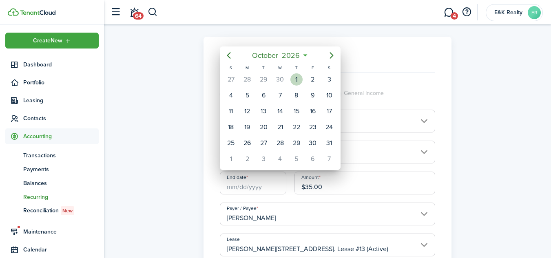
click at [296, 78] on div "1" at bounding box center [297, 79] width 12 height 12
type input "[DATE]"
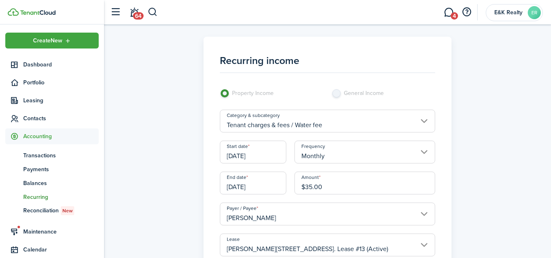
click at [495, 157] on div "Recurring income Property Income General Income Category & subcategory Tenant c…" at bounding box center [327, 233] width 439 height 393
click at [545, 243] on div "Recurring income Property Income General Income Category & subcategory Tenant c…" at bounding box center [327, 233] width 439 height 393
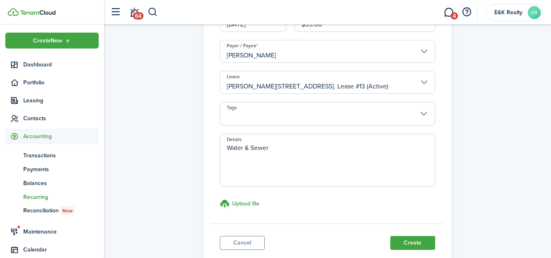
scroll to position [218, 0]
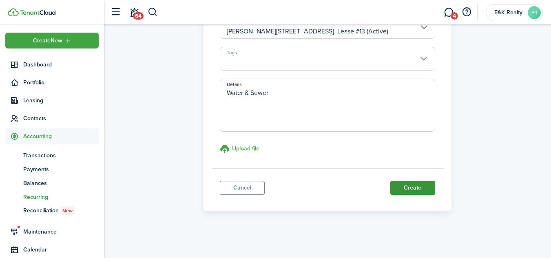
click at [408, 188] on button "Create" at bounding box center [412, 188] width 45 height 14
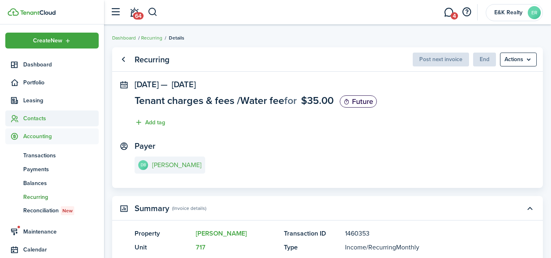
click at [31, 119] on span "Contacts" at bounding box center [60, 118] width 75 height 9
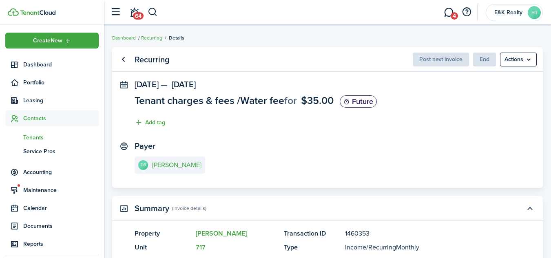
click at [31, 141] on span "Tenants" at bounding box center [60, 137] width 75 height 9
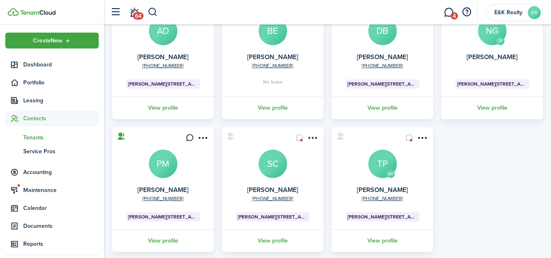
scroll to position [21, 0]
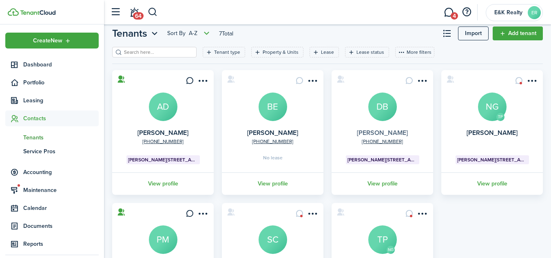
click at [379, 137] on link "[PERSON_NAME]" at bounding box center [382, 132] width 51 height 9
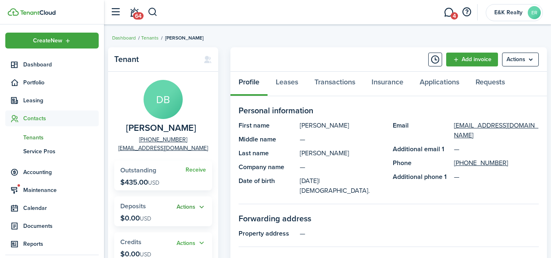
click at [201, 206] on button "Actions" at bounding box center [191, 207] width 29 height 9
click at [530, 61] on menu-btn "Actions" at bounding box center [520, 60] width 37 height 14
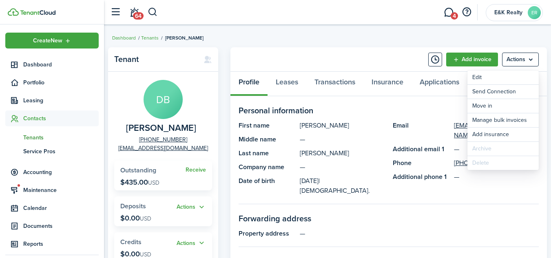
drag, startPoint x: 530, startPoint y: 61, endPoint x: 484, endPoint y: 182, distance: 129.8
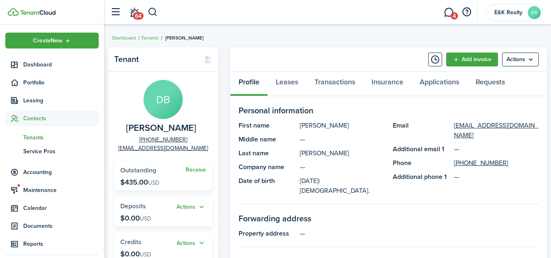
click at [465, 213] on panel-main-section-title "Forwarding address" at bounding box center [389, 219] width 300 height 12
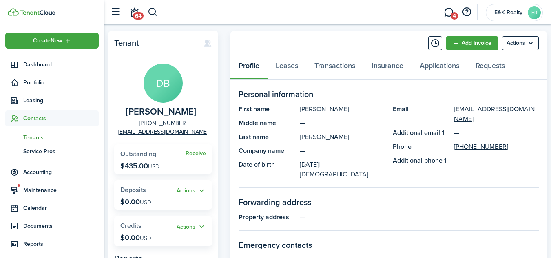
scroll to position [38, 0]
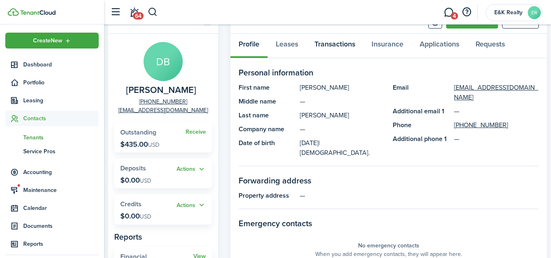
click at [340, 43] on link "Transactions" at bounding box center [334, 46] width 57 height 24
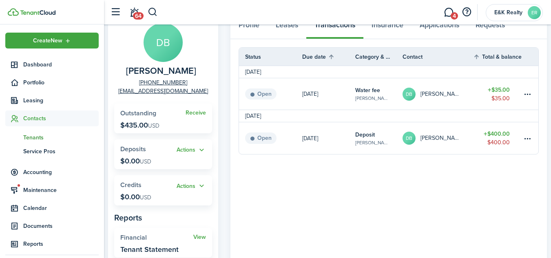
scroll to position [44, 0]
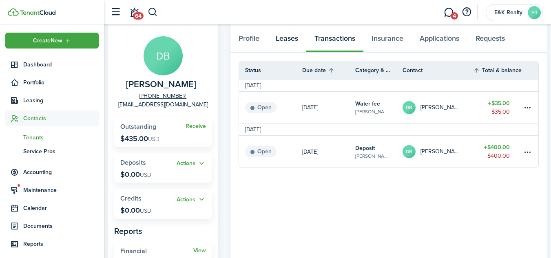
click at [290, 40] on link "Leases" at bounding box center [287, 40] width 39 height 24
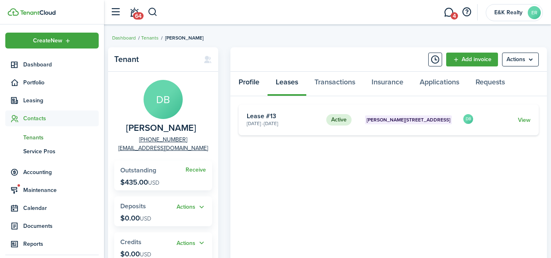
click at [250, 80] on link "Profile" at bounding box center [249, 84] width 37 height 24
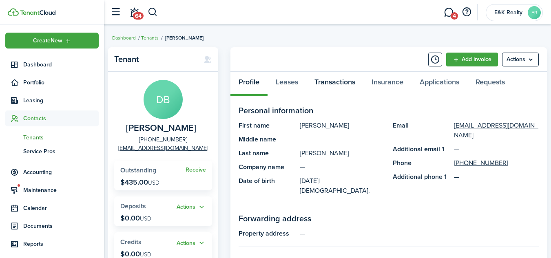
click at [342, 83] on link "Transactions" at bounding box center [334, 84] width 57 height 24
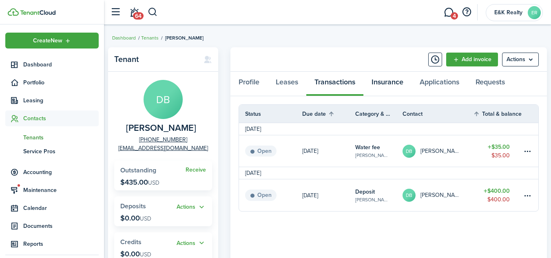
click at [388, 84] on link "Insurance" at bounding box center [388, 84] width 48 height 24
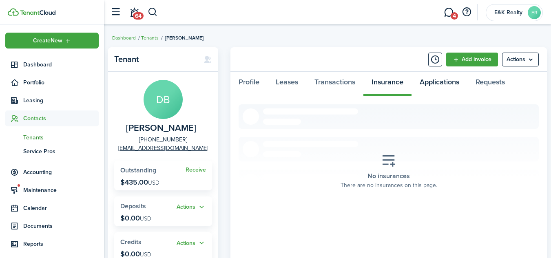
click at [436, 81] on link "Applications" at bounding box center [440, 84] width 56 height 24
click at [487, 82] on link "Requests" at bounding box center [491, 84] width 46 height 24
click at [251, 80] on link "Profile" at bounding box center [249, 84] width 37 height 24
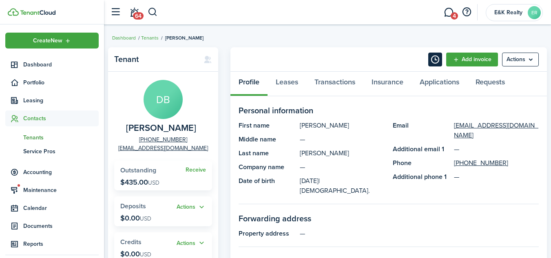
click at [433, 55] on button "Timeline" at bounding box center [435, 60] width 14 height 14
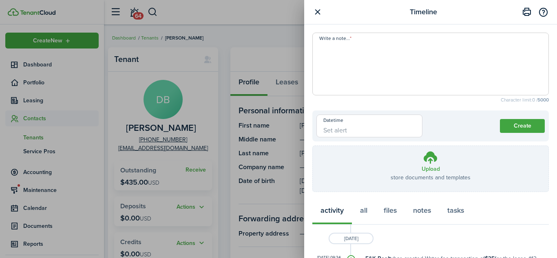
click at [319, 11] on button "button" at bounding box center [318, 12] width 10 height 10
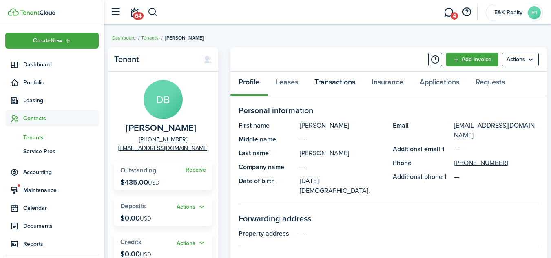
click at [333, 82] on link "Transactions" at bounding box center [334, 84] width 57 height 24
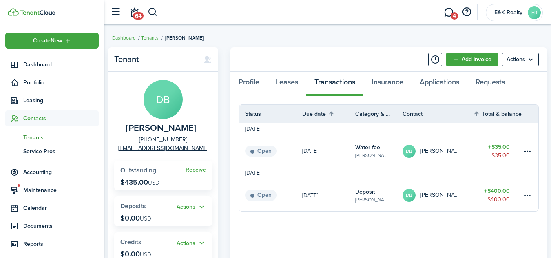
click at [164, 115] on avatar-text "DB" at bounding box center [163, 99] width 39 height 39
click at [248, 82] on link "Profile" at bounding box center [249, 84] width 37 height 24
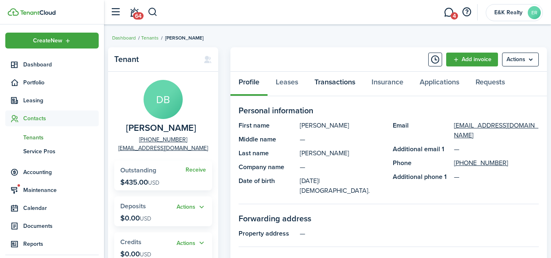
click at [342, 80] on link "Transactions" at bounding box center [334, 84] width 57 height 24
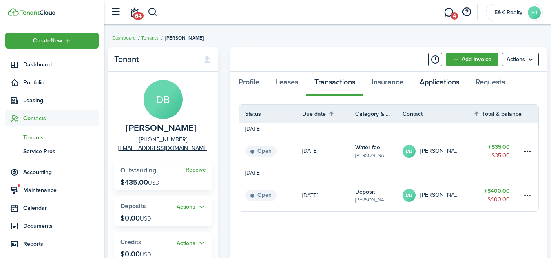
click at [435, 82] on link "Applications" at bounding box center [440, 84] width 56 height 24
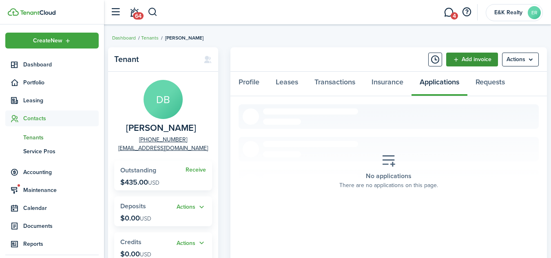
click at [466, 59] on link "Add invoice" at bounding box center [472, 60] width 52 height 14
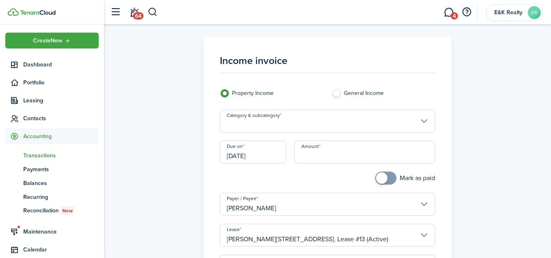
click at [425, 120] on input "Category & subcategory" at bounding box center [327, 121] width 215 height 23
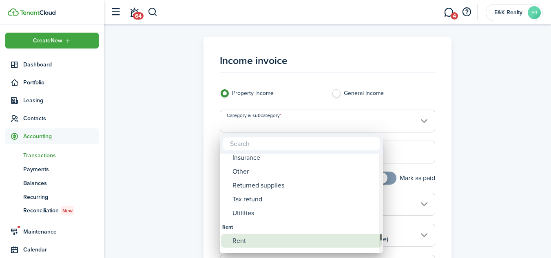
drag, startPoint x: 380, startPoint y: 157, endPoint x: 356, endPoint y: 238, distance: 84.7
click at [356, 238] on mbsc-scrollview-base "Storage fee Storm water fee Sublet fee Tax & insurance Trash service Utility ch…" at bounding box center [301, 204] width 163 height 98
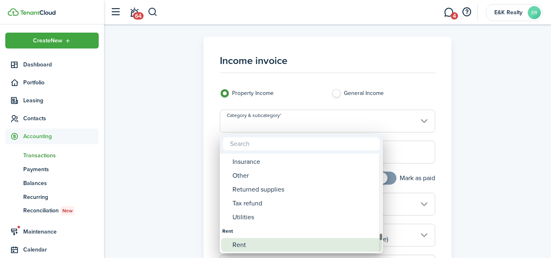
click at [242, 246] on div "Rent" at bounding box center [305, 245] width 144 height 14
type input "Rent"
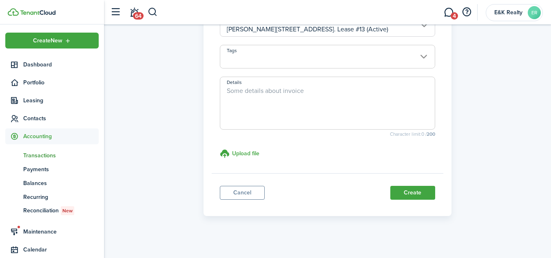
scroll to position [215, 0]
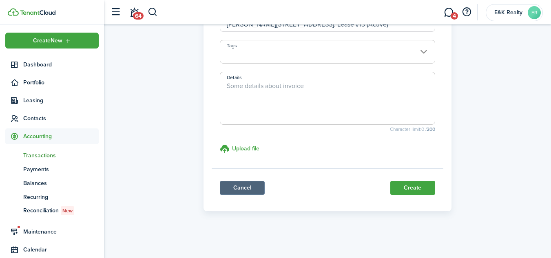
click at [251, 188] on link "Cancel" at bounding box center [242, 188] width 45 height 14
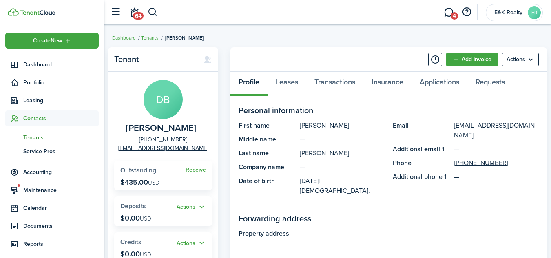
click at [33, 137] on span "Tenants" at bounding box center [60, 137] width 75 height 9
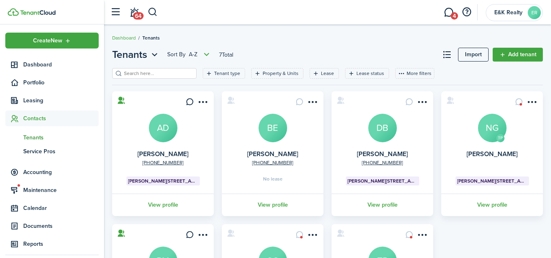
scroll to position [22, 0]
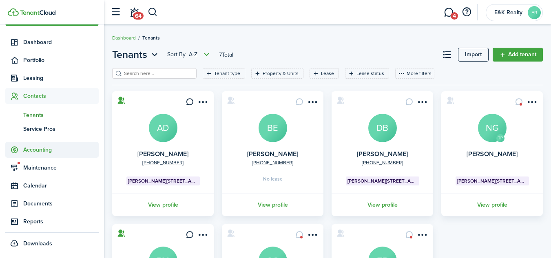
click at [35, 149] on span "Accounting" at bounding box center [60, 150] width 75 height 9
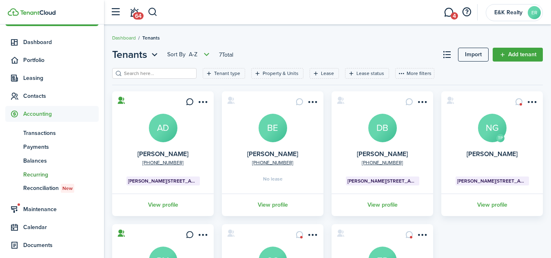
click at [33, 173] on span "Recurring" at bounding box center [60, 175] width 75 height 9
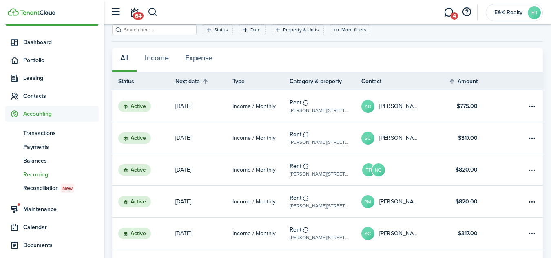
scroll to position [42, 0]
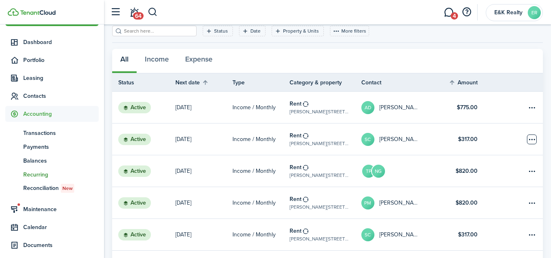
click at [533, 139] on table-menu-btn-icon "Open menu" at bounding box center [532, 140] width 10 height 10
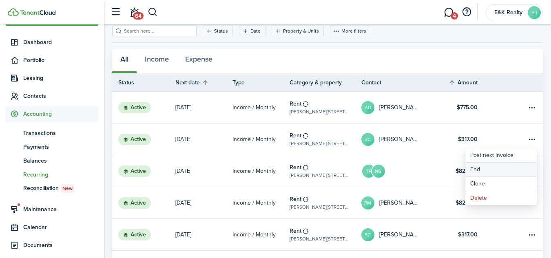
click at [479, 169] on button "End" at bounding box center [501, 170] width 71 height 14
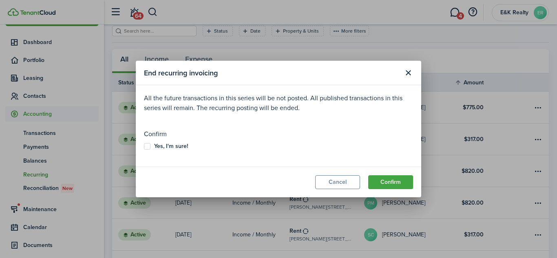
click at [146, 145] on label "Yes, I'm sure!" at bounding box center [166, 146] width 44 height 7
click at [144, 146] on input "Yes, I'm sure!" at bounding box center [144, 146] width 0 height 0
checkbox input "true"
click at [388, 181] on button "Confirm" at bounding box center [390, 182] width 45 height 14
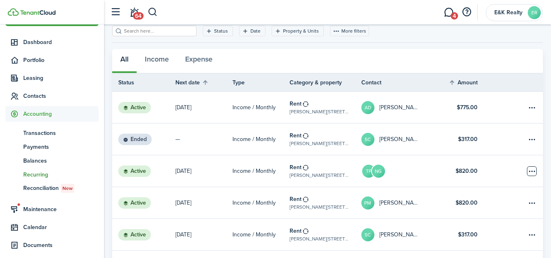
click at [532, 171] on table-menu-btn-icon "Open menu" at bounding box center [532, 171] width 10 height 10
click at [530, 170] on table-menu-btn-icon "Open menu" at bounding box center [532, 171] width 10 height 10
click at [135, 169] on status "Active" at bounding box center [134, 171] width 33 height 11
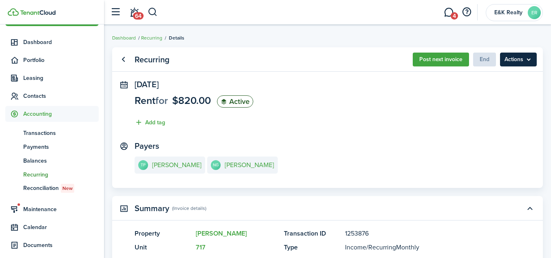
click at [530, 60] on menu-btn "Actions" at bounding box center [518, 60] width 37 height 14
click at [122, 58] on link "Go back" at bounding box center [123, 60] width 14 height 14
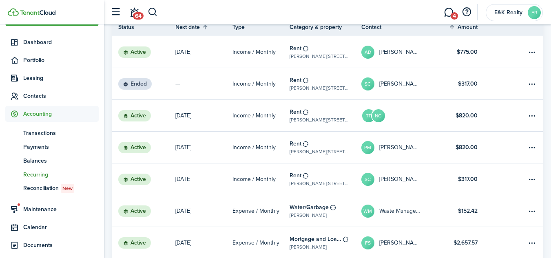
scroll to position [103, 0]
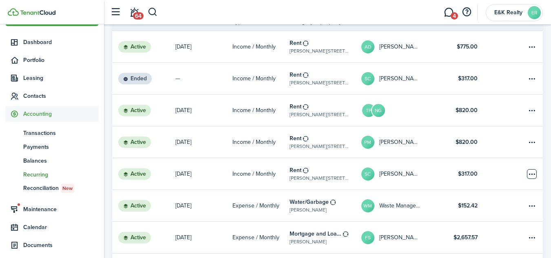
click at [534, 172] on table-menu-btn-icon "Open menu" at bounding box center [532, 174] width 10 height 10
click at [184, 173] on p "[DATE]" at bounding box center [183, 174] width 16 height 9
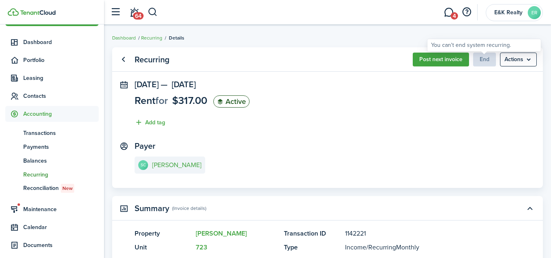
click at [482, 61] on span "End" at bounding box center [484, 59] width 23 height 9
click at [519, 58] on menu-btn "Actions" at bounding box center [518, 60] width 37 height 14
click at [436, 122] on panel-main-section "[DATE] — [DATE] Rent for $317.00 Active Add tag" at bounding box center [328, 105] width 386 height 51
click at [223, 101] on icon at bounding box center [220, 102] width 7 height 6
click at [120, 85] on panel-main-icon at bounding box center [123, 85] width 7 height 8
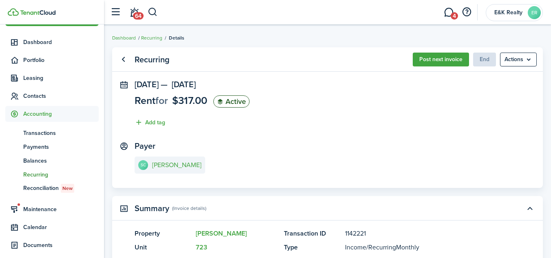
click at [143, 84] on span "[DATE]" at bounding box center [147, 84] width 24 height 12
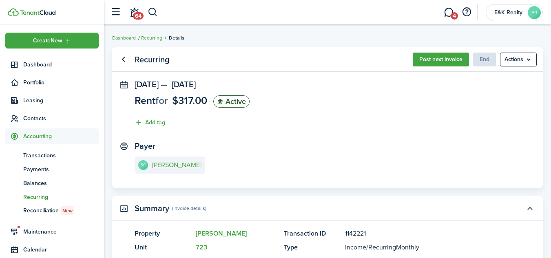
click at [124, 38] on link "Dashboard" at bounding box center [124, 37] width 24 height 7
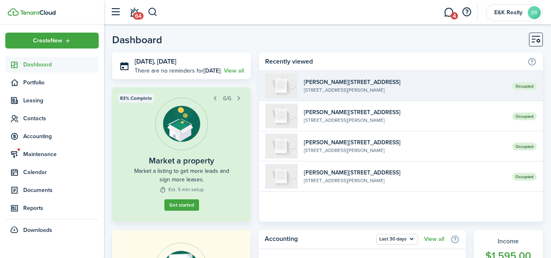
click at [521, 86] on span "Occupied" at bounding box center [524, 86] width 24 height 8
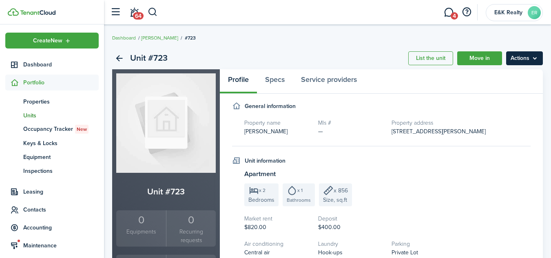
click at [534, 59] on menu-btn "Actions" at bounding box center [524, 58] width 37 height 14
click at [348, 53] on div "Unit #723 List the unit Move in Actions" at bounding box center [327, 58] width 431 height 22
click at [115, 60] on link "Back" at bounding box center [119, 58] width 14 height 14
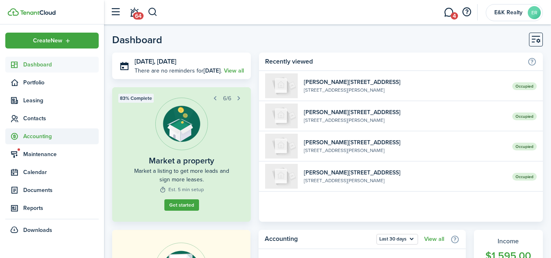
click at [43, 134] on span "Accounting" at bounding box center [60, 136] width 75 height 9
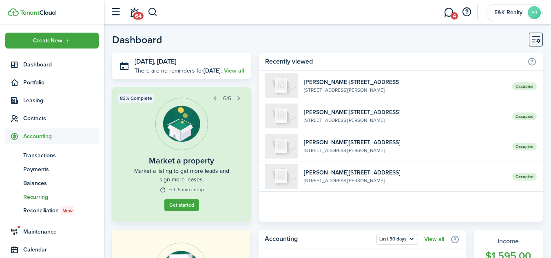
click at [32, 197] on span "Recurring" at bounding box center [60, 197] width 75 height 9
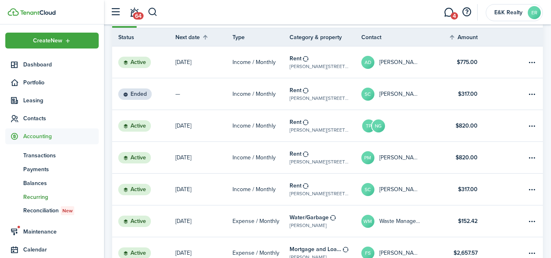
scroll to position [90, 0]
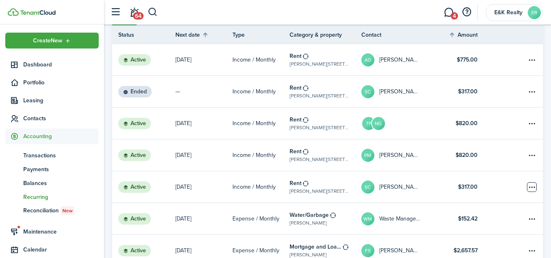
click at [532, 186] on table-menu-btn-icon "Open menu" at bounding box center [532, 187] width 10 height 10
click at [181, 184] on p "[DATE]" at bounding box center [183, 187] width 16 height 9
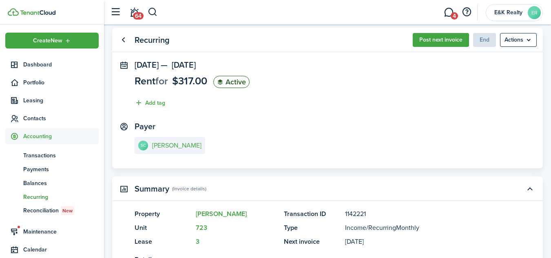
scroll to position [20, 0]
click at [484, 40] on span "End" at bounding box center [484, 39] width 23 height 9
click at [163, 147] on e-details-info-title "[PERSON_NAME]" at bounding box center [176, 145] width 49 height 7
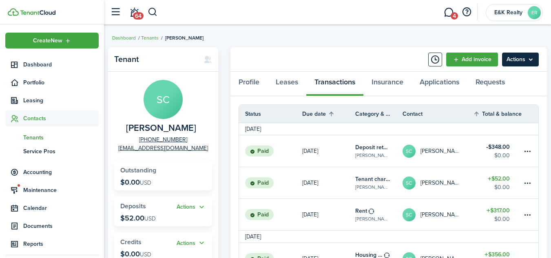
click at [531, 62] on menu-btn "Actions" at bounding box center [520, 60] width 37 height 14
click at [438, 81] on link "Applications" at bounding box center [440, 84] width 56 height 24
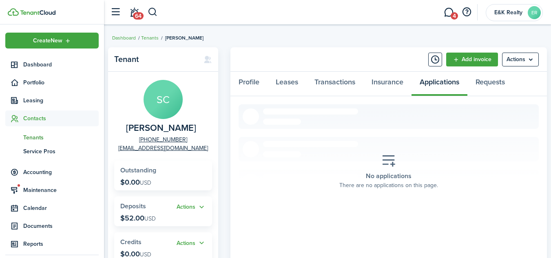
click at [393, 164] on icon at bounding box center [389, 161] width 15 height 14
click at [387, 182] on placeholder-description "There are no applications on this page." at bounding box center [388, 185] width 99 height 9
click at [35, 101] on span "Leasing" at bounding box center [60, 100] width 75 height 9
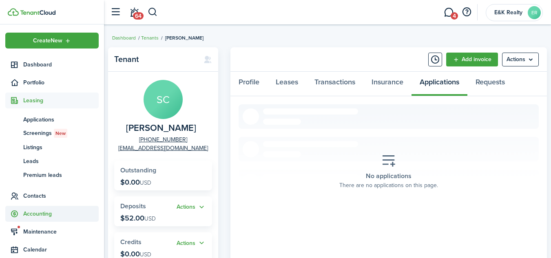
click at [27, 213] on span "Accounting" at bounding box center [60, 214] width 75 height 9
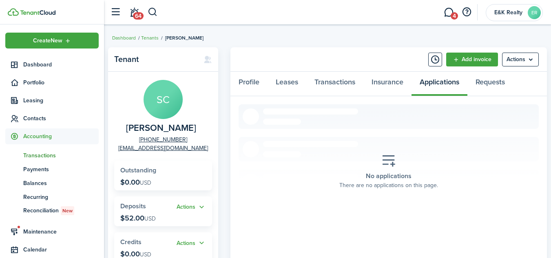
click at [31, 158] on span "Transactions" at bounding box center [60, 155] width 75 height 9
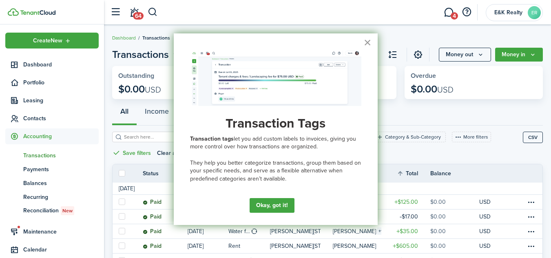
click at [368, 43] on button "×" at bounding box center [368, 42] width 8 height 13
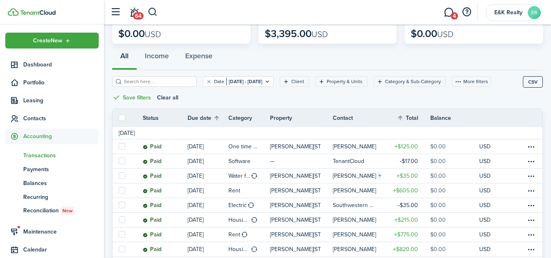
scroll to position [38, 0]
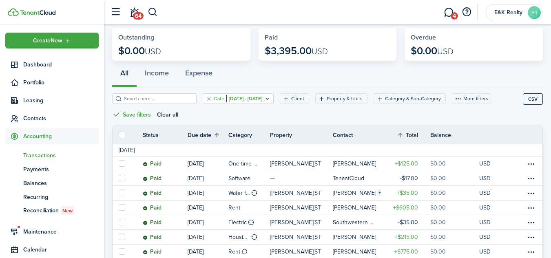
click at [234, 100] on filter-tag-value "[DATE] - [DATE]" at bounding box center [244, 98] width 36 height 7
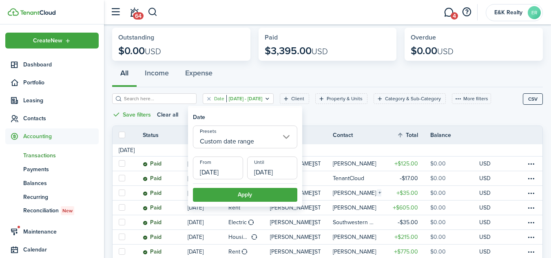
click at [285, 136] on input "Custom date range" at bounding box center [245, 137] width 104 height 23
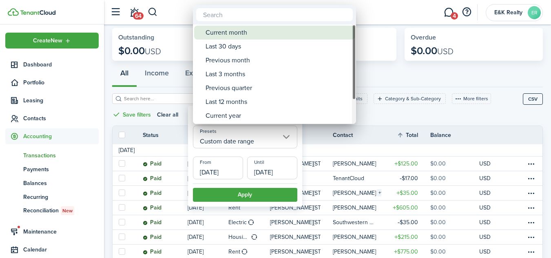
click at [214, 32] on div "Current month" at bounding box center [278, 33] width 144 height 14
type input "Current month"
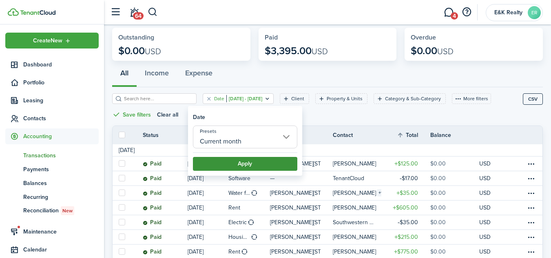
click at [234, 162] on button "Apply" at bounding box center [245, 164] width 104 height 14
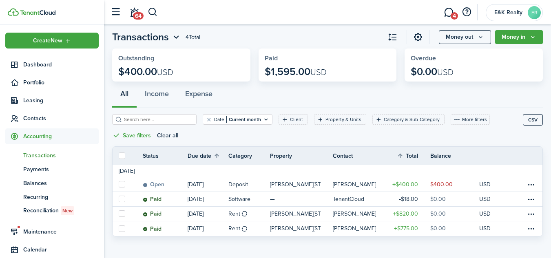
scroll to position [22, 0]
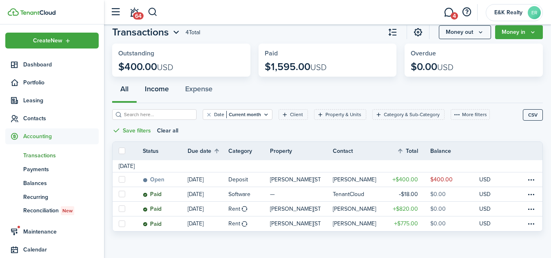
click at [159, 89] on button "Income" at bounding box center [157, 91] width 40 height 24
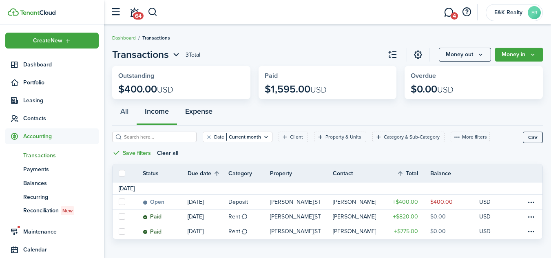
click at [196, 113] on button "Expense" at bounding box center [199, 113] width 44 height 24
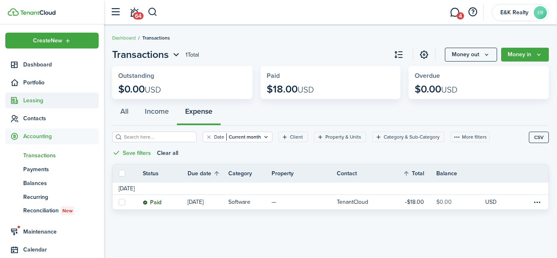
click at [34, 99] on span "Leasing" at bounding box center [60, 100] width 75 height 9
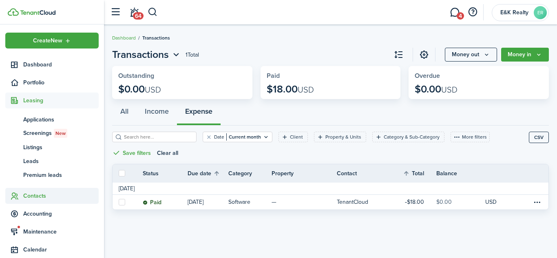
click at [29, 197] on span "Contacts" at bounding box center [60, 196] width 75 height 9
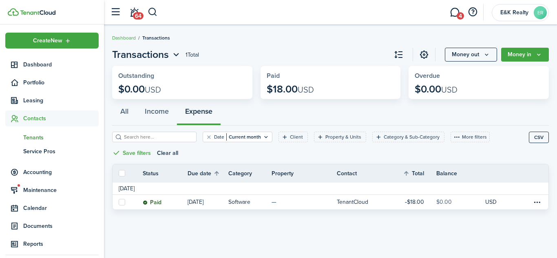
click at [31, 138] on span "Tenants" at bounding box center [60, 137] width 75 height 9
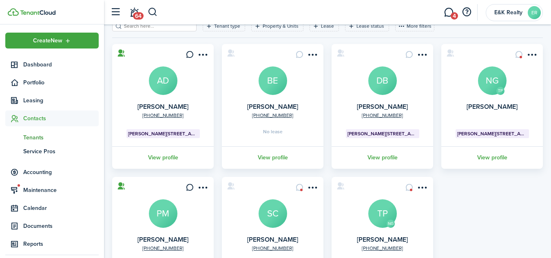
scroll to position [95, 0]
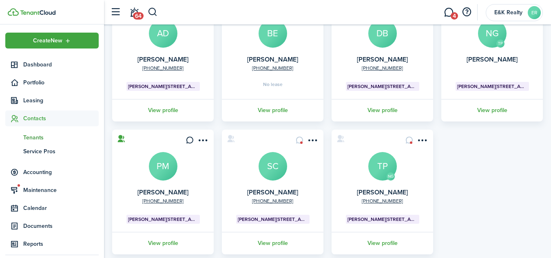
click at [379, 43] on avatar-text "DB" at bounding box center [382, 33] width 29 height 29
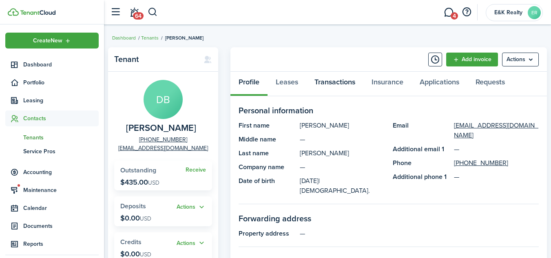
click at [331, 80] on link "Transactions" at bounding box center [334, 84] width 57 height 24
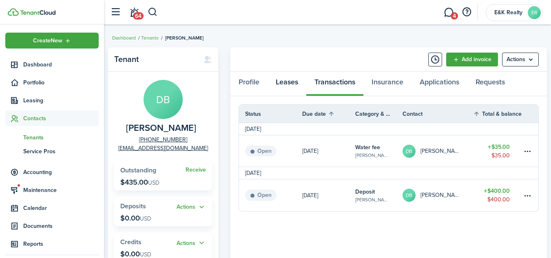
click at [287, 80] on link "Leases" at bounding box center [287, 84] width 39 height 24
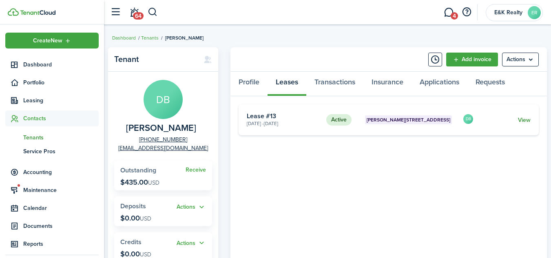
click at [524, 121] on link "View" at bounding box center [524, 120] width 13 height 9
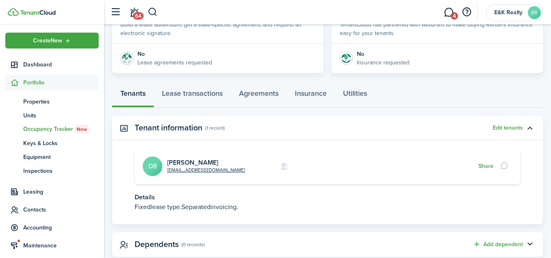
scroll to position [194, 0]
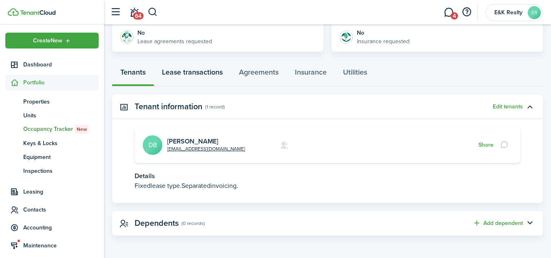
click at [184, 71] on link "Lease transactions" at bounding box center [192, 74] width 77 height 24
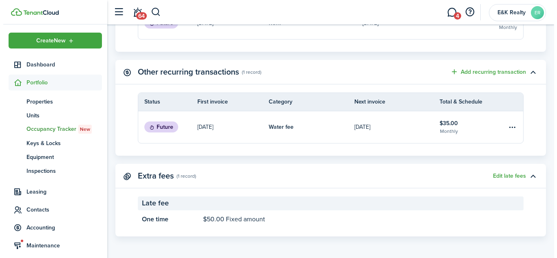
scroll to position [333, 0]
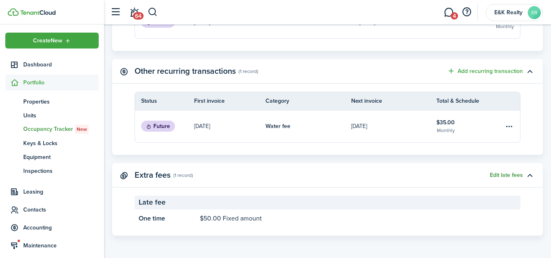
click at [504, 173] on button "Edit late fees" at bounding box center [506, 175] width 33 height 7
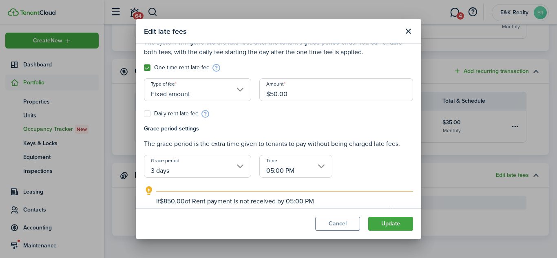
scroll to position [27, 0]
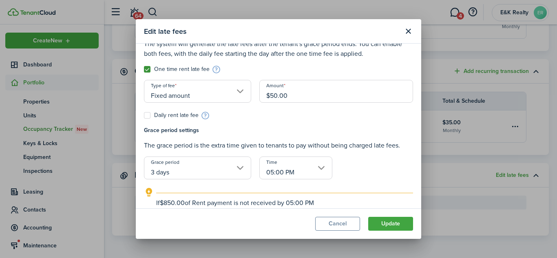
click at [146, 114] on label "Daily rent late fee" at bounding box center [171, 115] width 55 height 7
click at [144, 143] on input "Daily rent late fee" at bounding box center [144, 143] width 0 height 0
checkbox input "true"
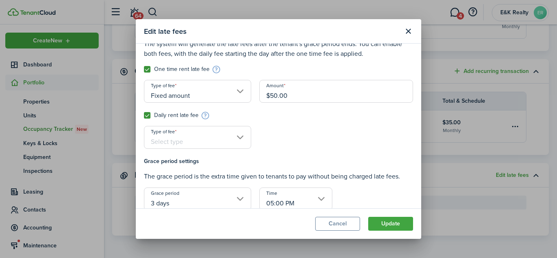
click at [235, 136] on input "Type of fee" at bounding box center [197, 137] width 107 height 23
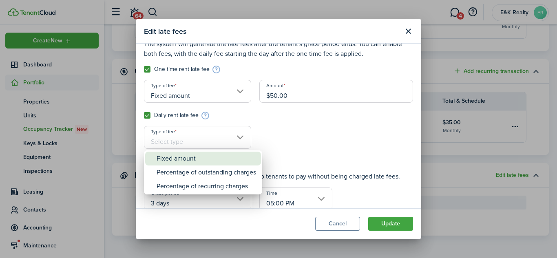
click at [177, 158] on div "Fixed amount" at bounding box center [207, 159] width 100 height 14
type input "Fixed amount"
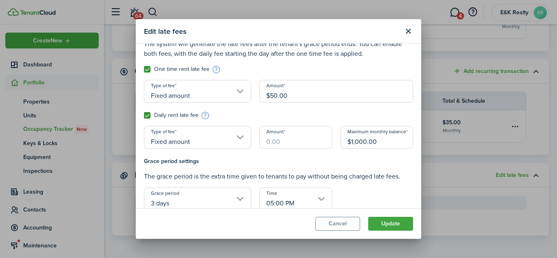
click at [267, 142] on input "Amount" at bounding box center [296, 137] width 73 height 23
type input "$5.00"
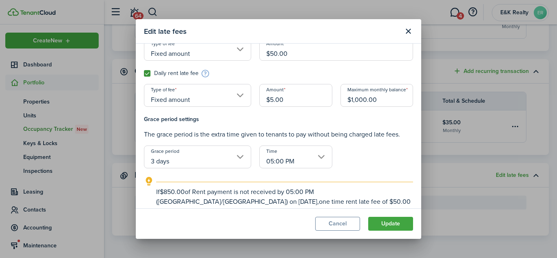
scroll to position [95, 0]
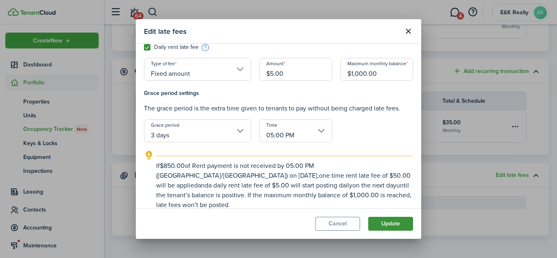
click at [388, 224] on button "Update" at bounding box center [390, 224] width 45 height 14
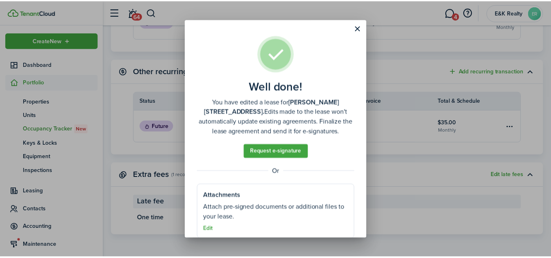
scroll to position [13, 0]
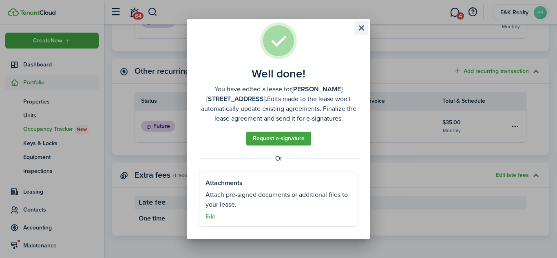
click at [362, 28] on button "Close modal" at bounding box center [362, 28] width 14 height 14
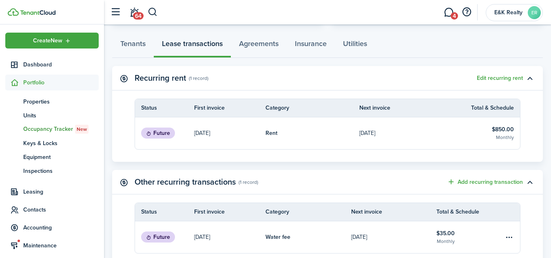
scroll to position [220, 0]
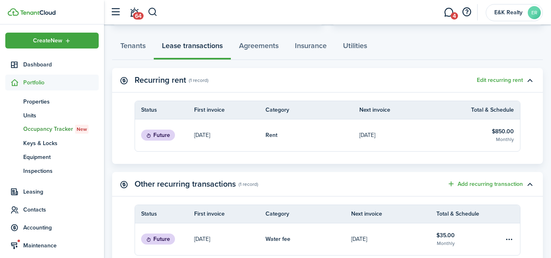
click at [501, 129] on table-info-title "$850.00" at bounding box center [503, 131] width 22 height 9
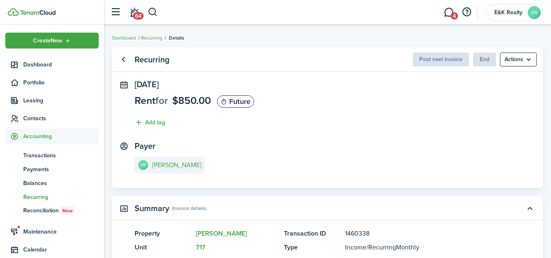
click at [460, 113] on panel-main-section "[DATE] Rent for $850.00 Future Add tag" at bounding box center [328, 105] width 386 height 51
click at [129, 36] on link "Dashboard" at bounding box center [124, 37] width 24 height 7
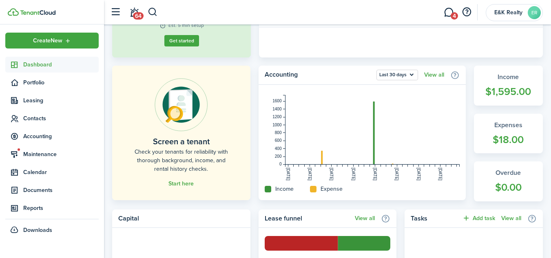
scroll to position [40, 0]
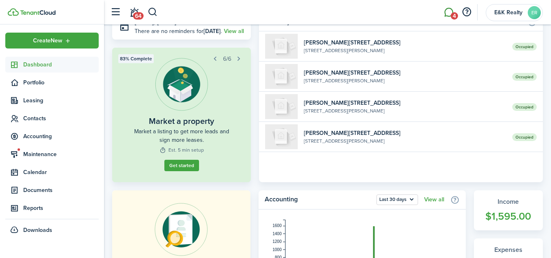
click at [450, 13] on link "4" at bounding box center [449, 12] width 16 height 21
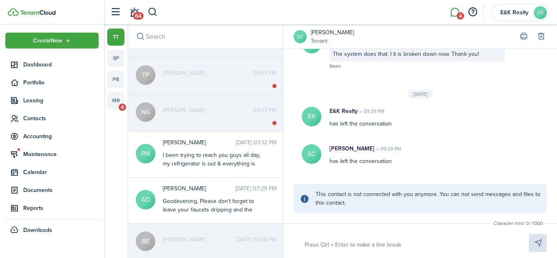
scroll to position [31, 0]
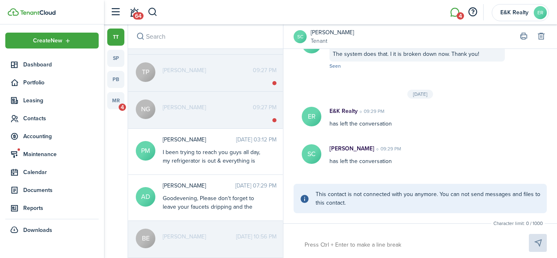
click at [203, 106] on span "[PERSON_NAME]" at bounding box center [208, 107] width 90 height 9
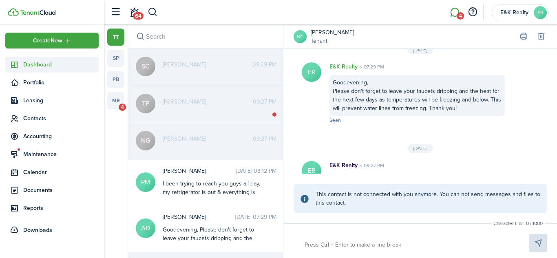
click at [38, 65] on span "Dashboard" at bounding box center [60, 64] width 75 height 9
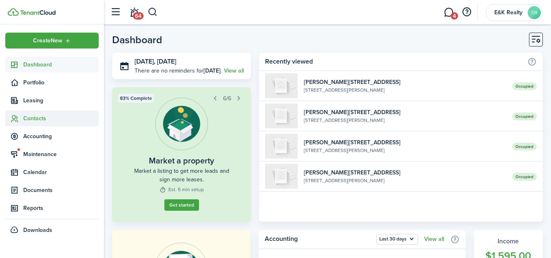
click at [29, 114] on span "Contacts" at bounding box center [51, 119] width 93 height 16
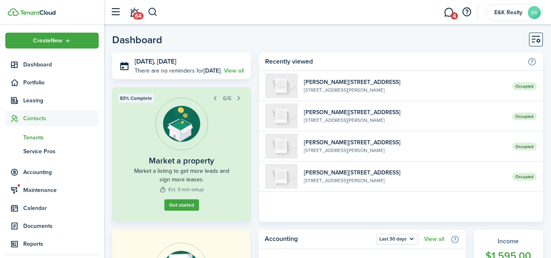
click at [29, 135] on span "Tenants" at bounding box center [60, 137] width 75 height 9
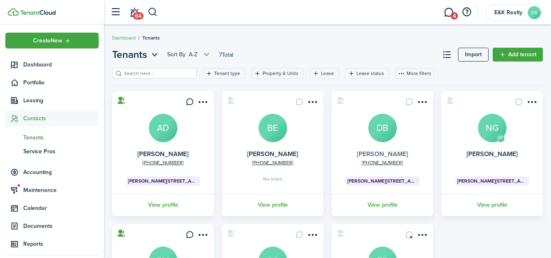
click at [382, 154] on link "[PERSON_NAME]" at bounding box center [382, 153] width 51 height 9
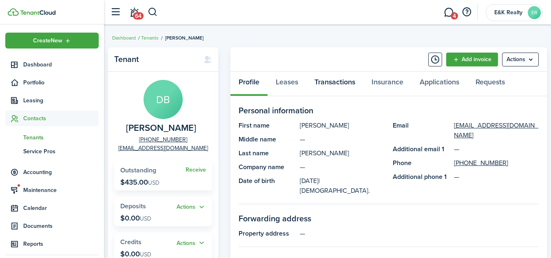
click at [339, 80] on link "Transactions" at bounding box center [334, 84] width 57 height 24
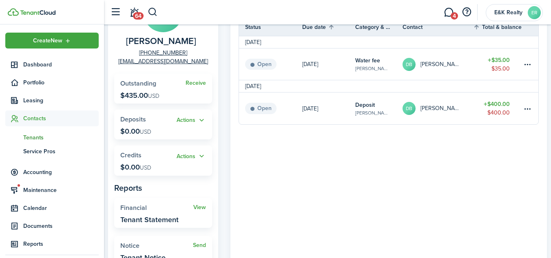
scroll to position [82, 0]
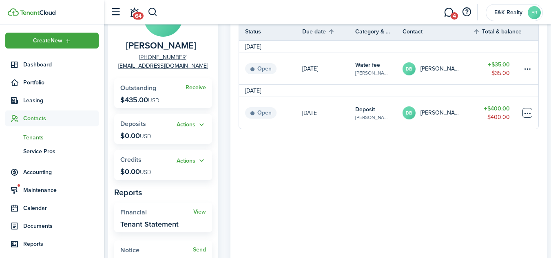
click at [526, 113] on table-menu-btn-icon at bounding box center [528, 113] width 10 height 10
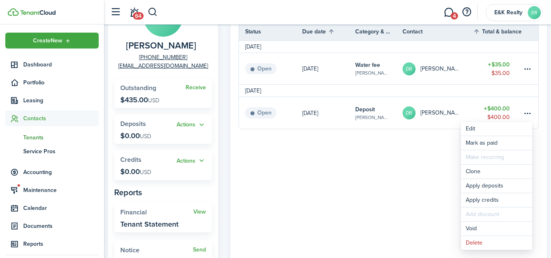
click at [422, 169] on panel-main-body "Status Due date Category & property Contact Total & balance Actions [DATE] Open…" at bounding box center [389, 146] width 317 height 265
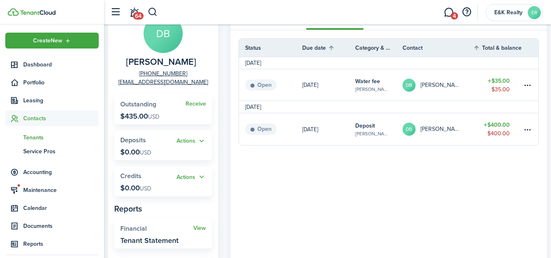
scroll to position [0, 0]
